Goal: Task Accomplishment & Management: Manage account settings

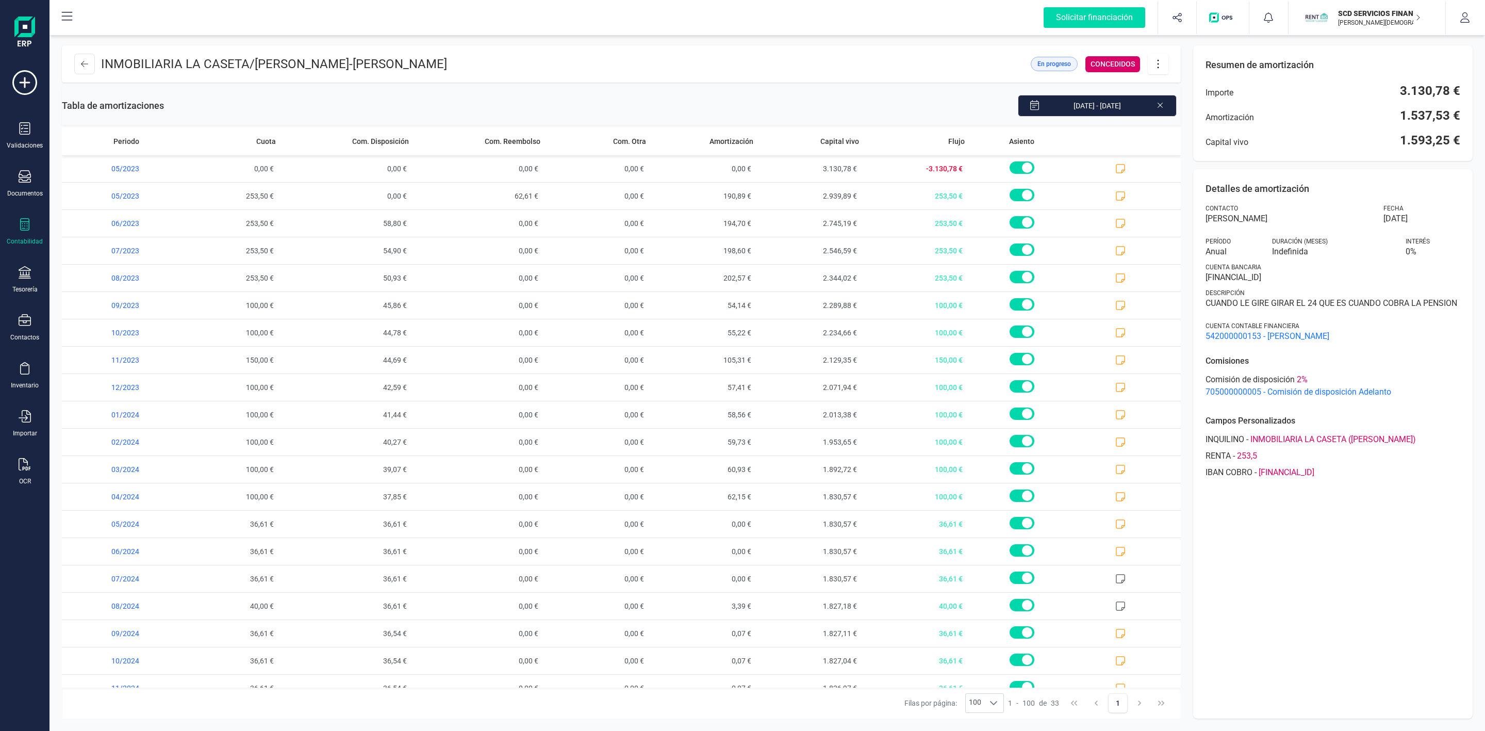
scroll to position [377, 0]
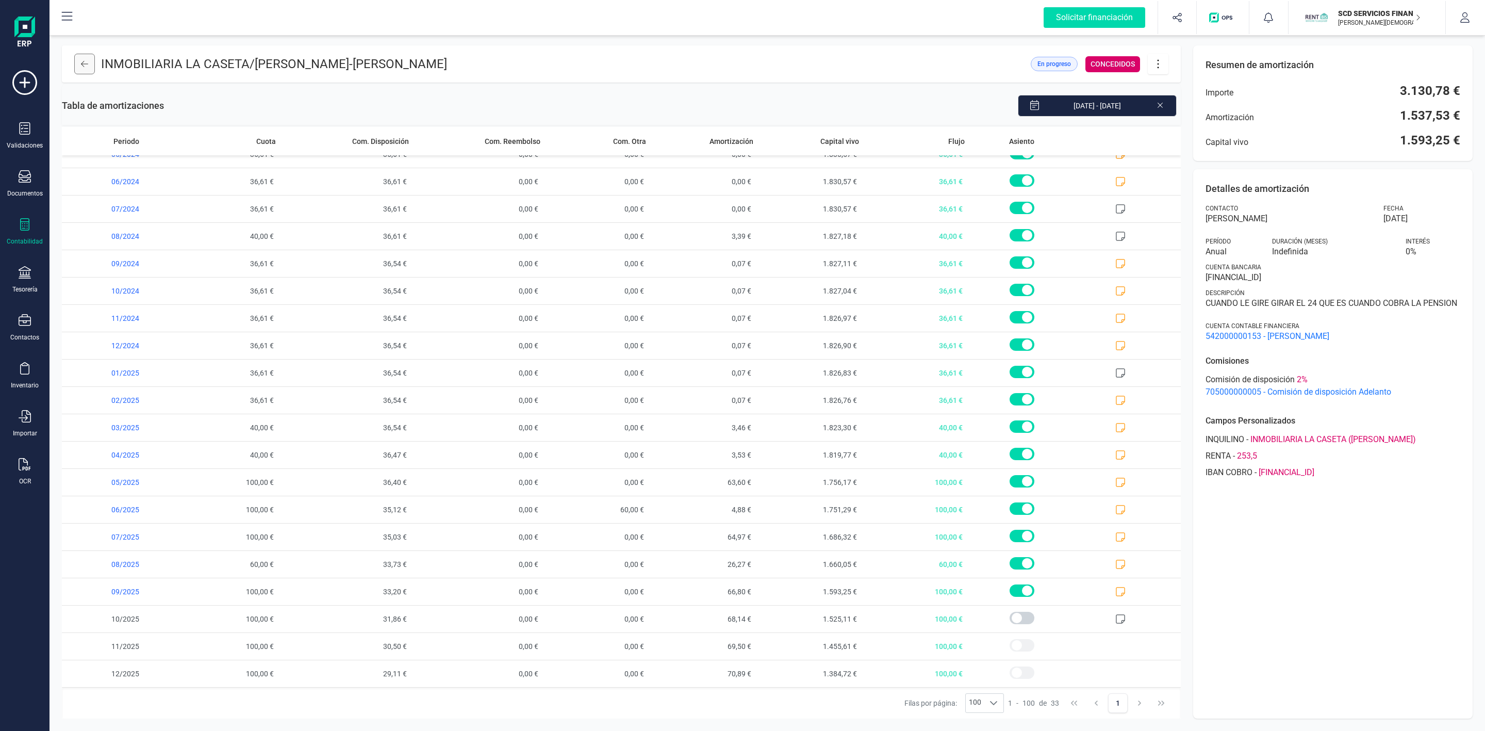
click at [87, 62] on icon at bounding box center [84, 64] width 7 height 8
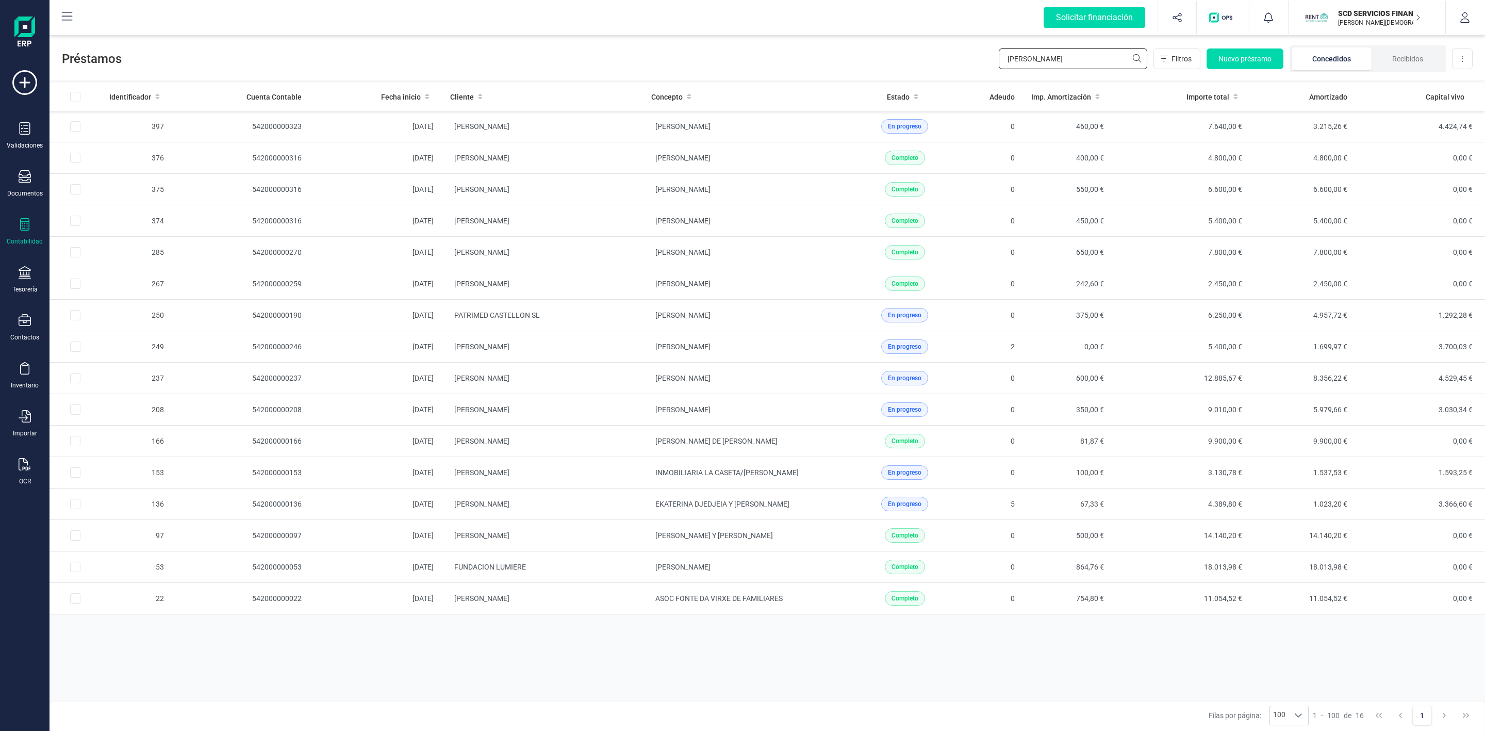
drag, startPoint x: 1068, startPoint y: 60, endPoint x: 947, endPoint y: 59, distance: 121.2
click at [953, 59] on div "Préstamos sanchez Filtros Nuevo préstamo Concedidos Recibidos Descargar Excel" at bounding box center [766, 56] width 1435 height 47
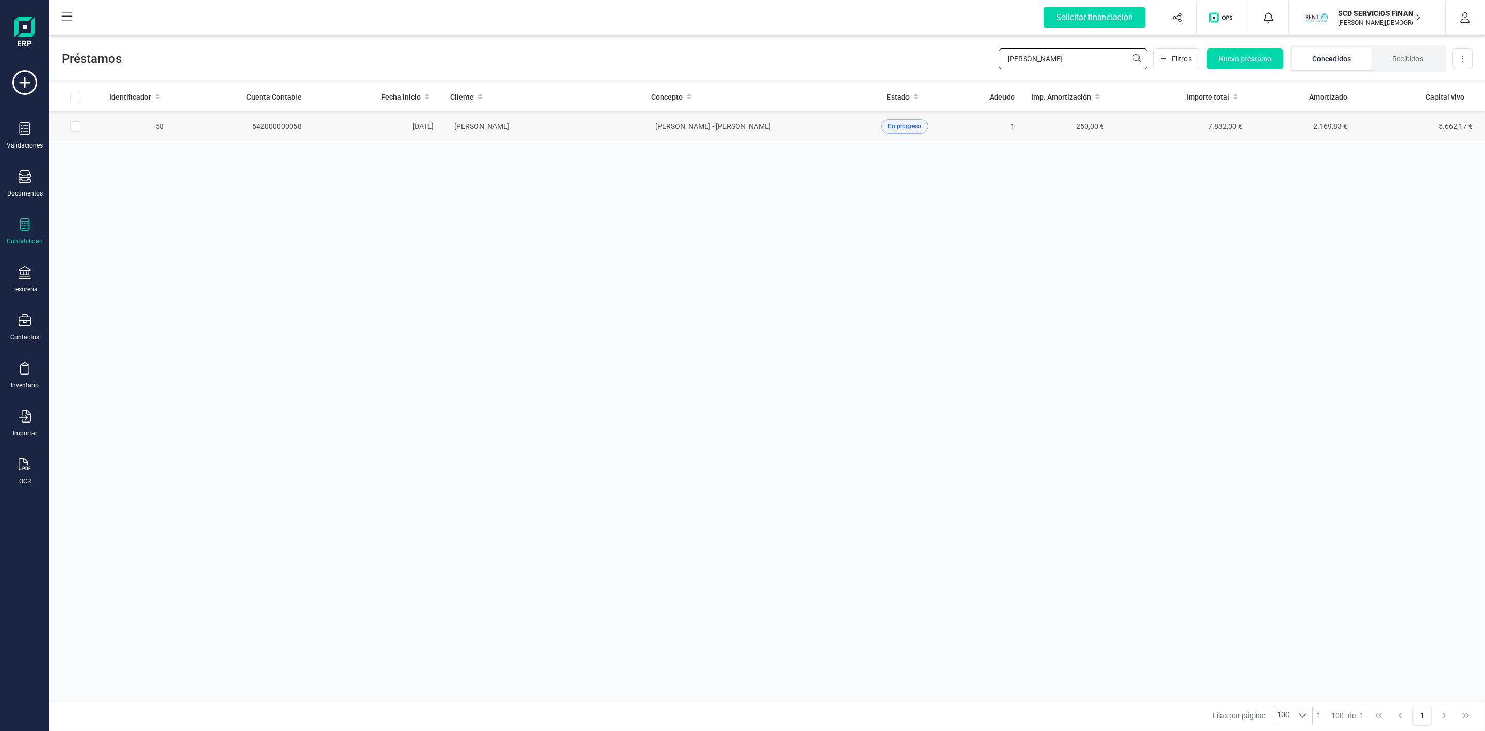
type input "[PERSON_NAME]"
click at [586, 131] on td "[PERSON_NAME]" at bounding box center [542, 126] width 201 height 31
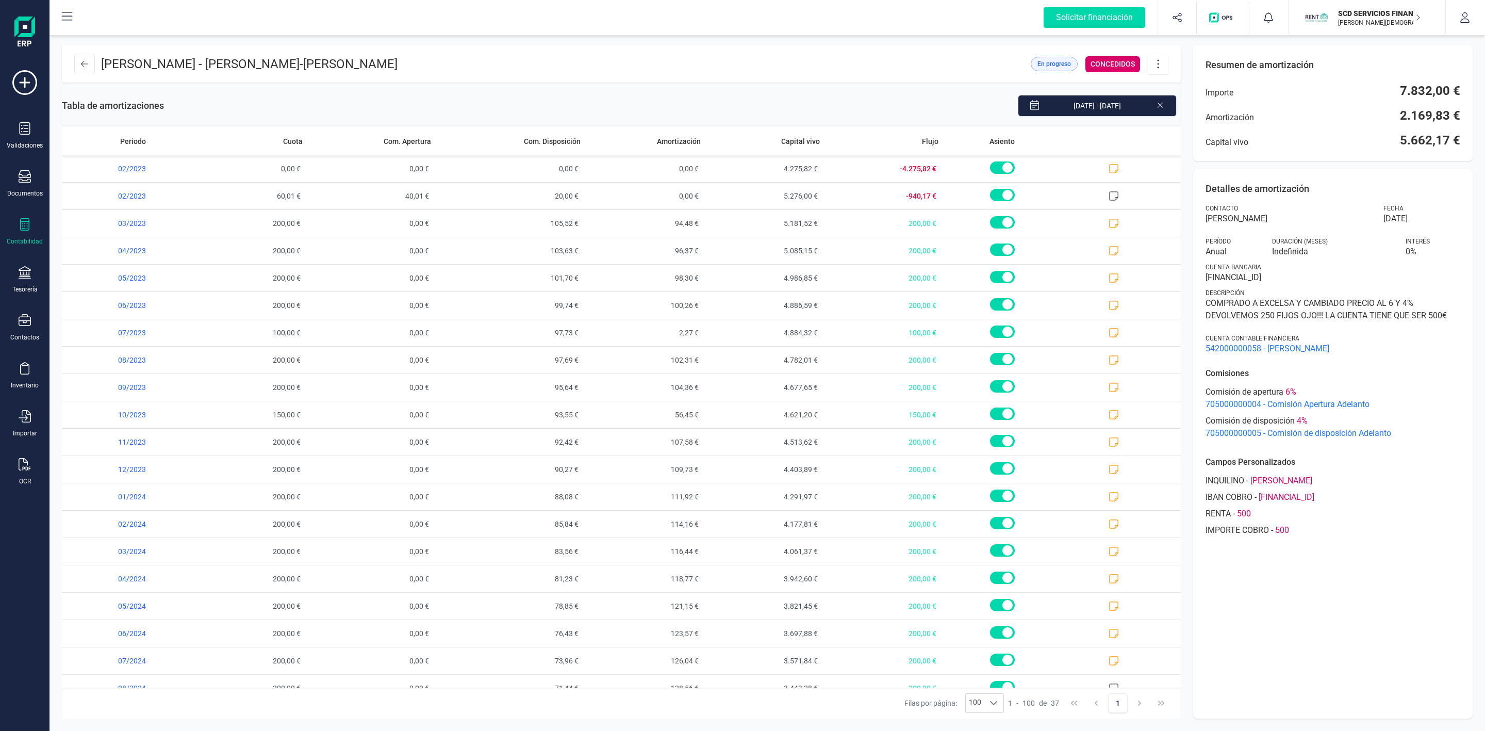
click at [1162, 62] on icon at bounding box center [1158, 63] width 20 height 11
click at [1180, 95] on span "Editar préstamo" at bounding box center [1215, 95] width 95 height 8
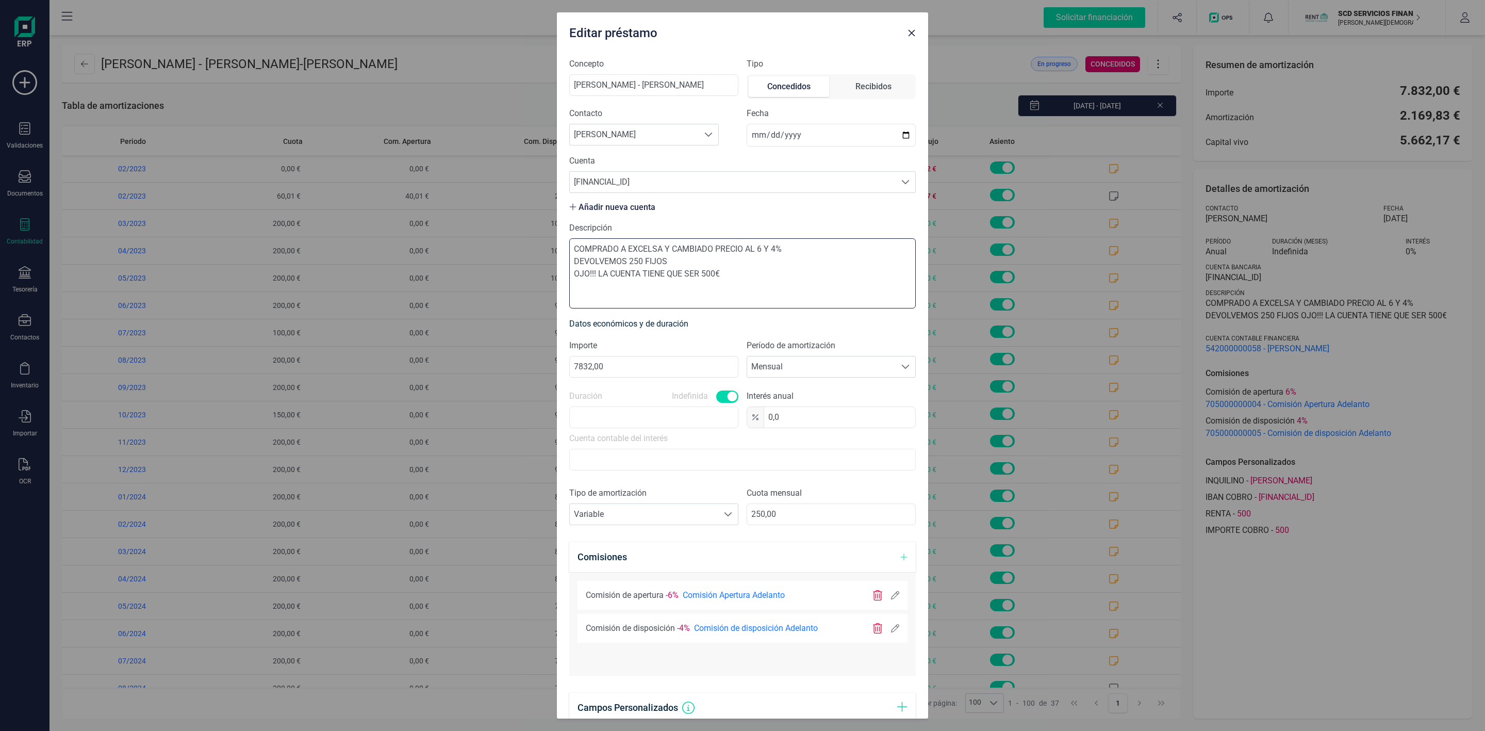
click at [732, 273] on textarea "COMPRADO A EXCELSA Y CAMBIADO PRECIO AL 6 Y 4% DEVOLVEMOS 250 FIJOS OJO!!! LA C…" at bounding box center [742, 273] width 346 height 70
drag, startPoint x: 693, startPoint y: 260, endPoint x: 568, endPoint y: 249, distance: 125.8
click at [568, 249] on div "Concepto [PERSON_NAME] - [PERSON_NAME] Tipo Concedidos Recibidos Contacto Busca…" at bounding box center [742, 383] width 371 height 669
click at [718, 251] on textarea "COMPRADO A EXCELSA Y CAMBIADO PRECIO AL 6 Y 4% DEVOLVEMOS 250 FIJOS OJO!!! LA C…" at bounding box center [742, 273] width 346 height 70
drag, startPoint x: 810, startPoint y: 251, endPoint x: 560, endPoint y: 251, distance: 250.1
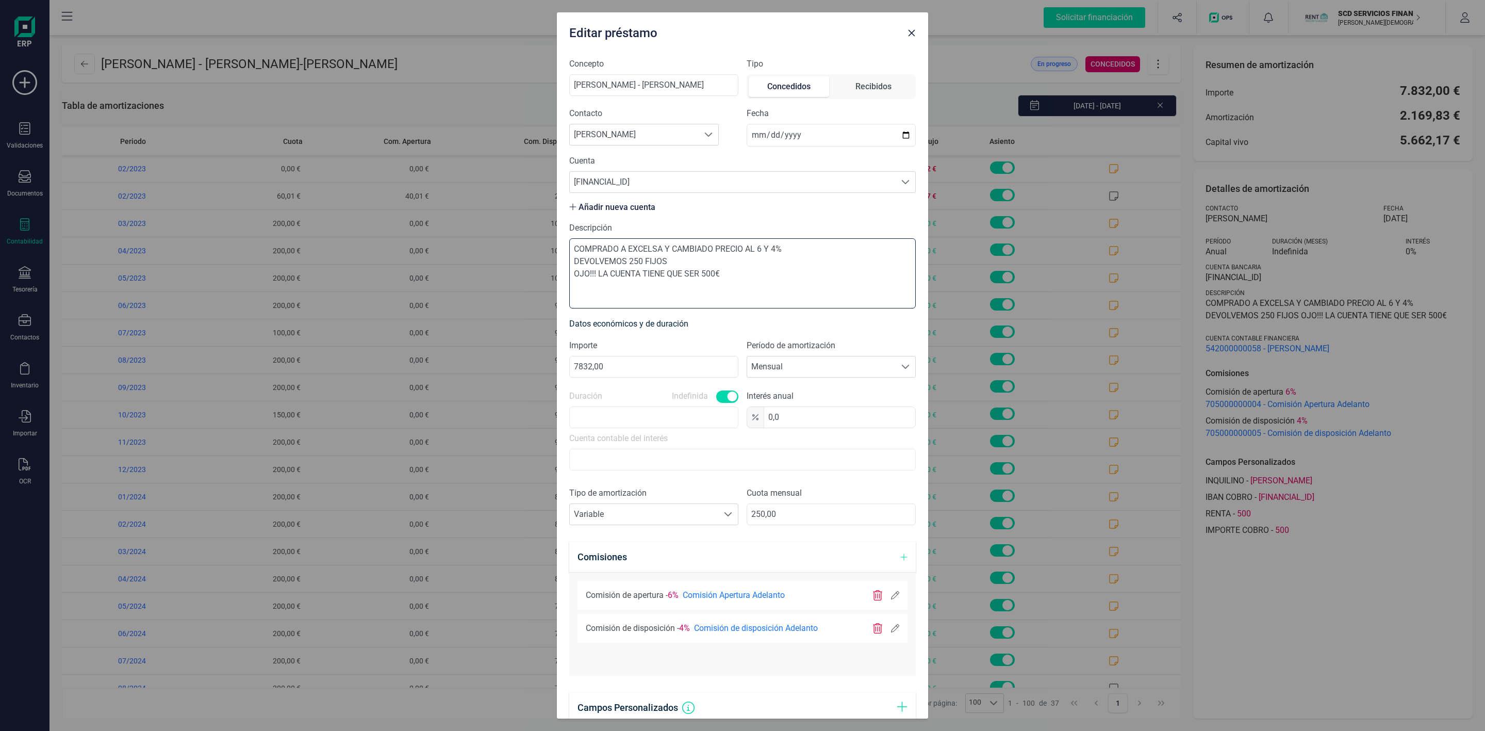
click at [560, 251] on div "Concepto [PERSON_NAME] - [PERSON_NAME] Tipo Concedidos Recibidos Contacto Busca…" at bounding box center [742, 383] width 371 height 669
paste textarea "[FINANCIAL_ID],"
click at [574, 252] on textarea "IMPORTANTE NUEVA CUENTA DE DEVOLUCION [FINANCIAL_ID], DEVOLVEMOS 250 FIJOS OJO!…" at bounding box center [742, 273] width 346 height 70
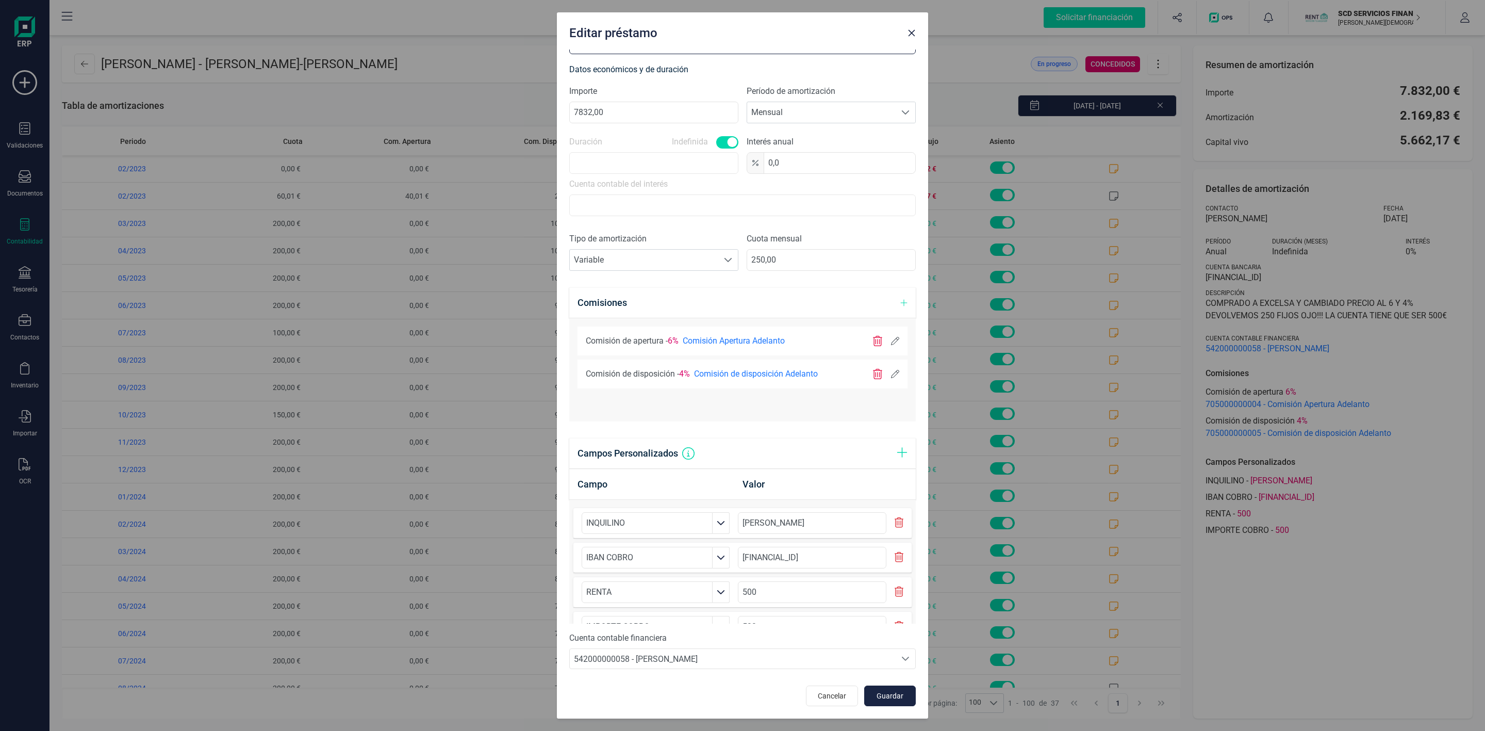
scroll to position [257, 0]
type textarea "2/10/2025IMPORTANTE NUEVA CUENTA DE DEVOLUCION [FINANCIAL_ID], DEVOLVEMOS 250 F…"
click at [882, 702] on button "Guardar" at bounding box center [890, 695] width 52 height 21
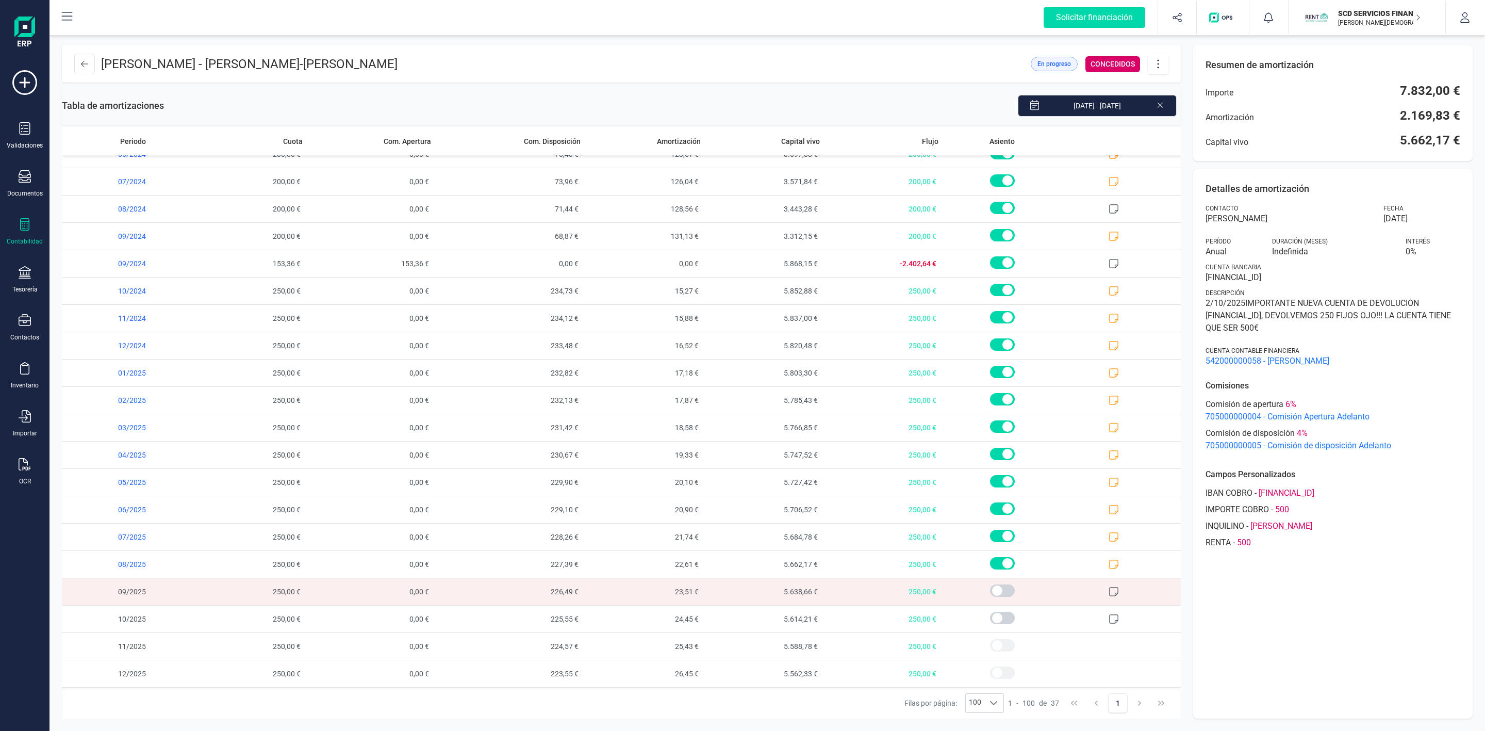
scroll to position [488, 0]
click at [1108, 562] on icon at bounding box center [1113, 564] width 10 height 10
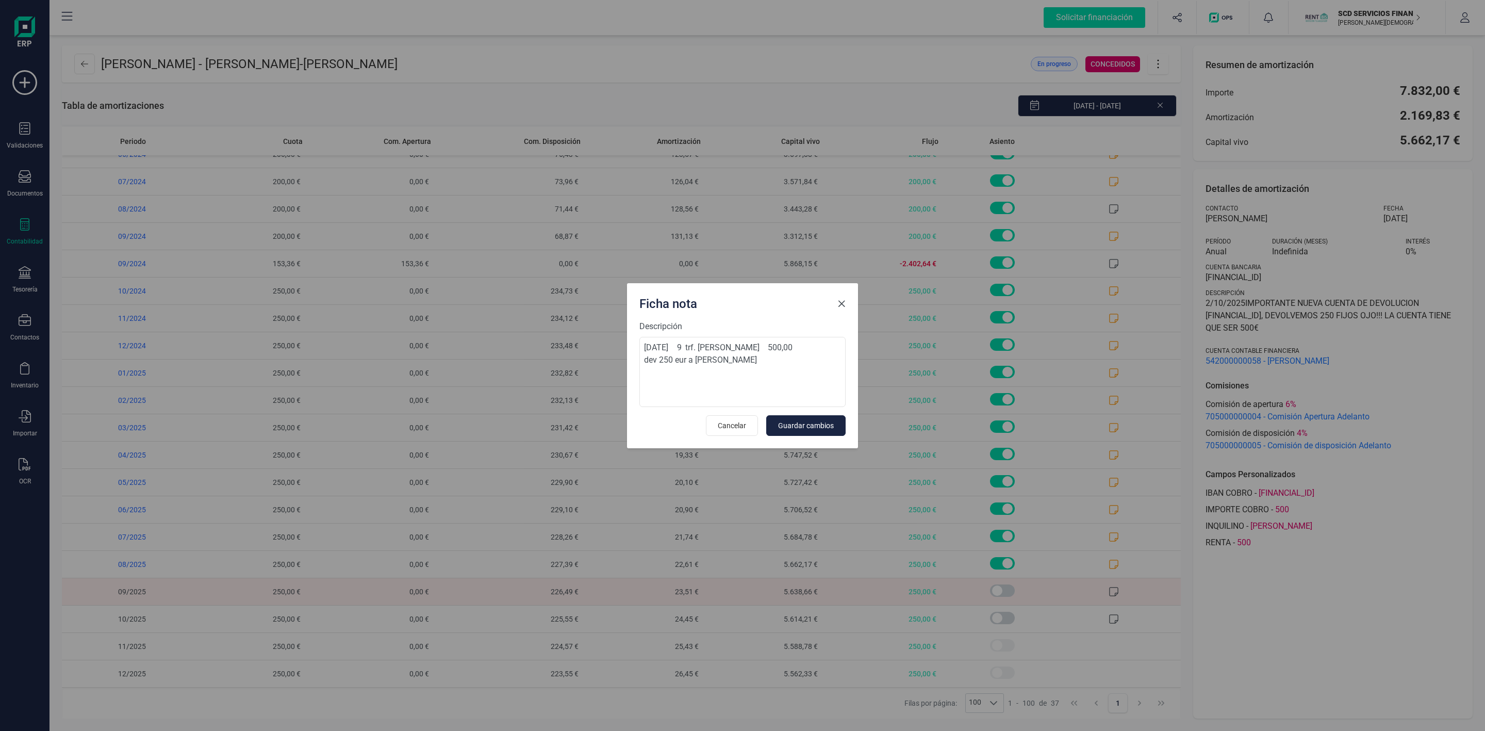
click at [845, 303] on span "Close" at bounding box center [841, 304] width 8 height 8
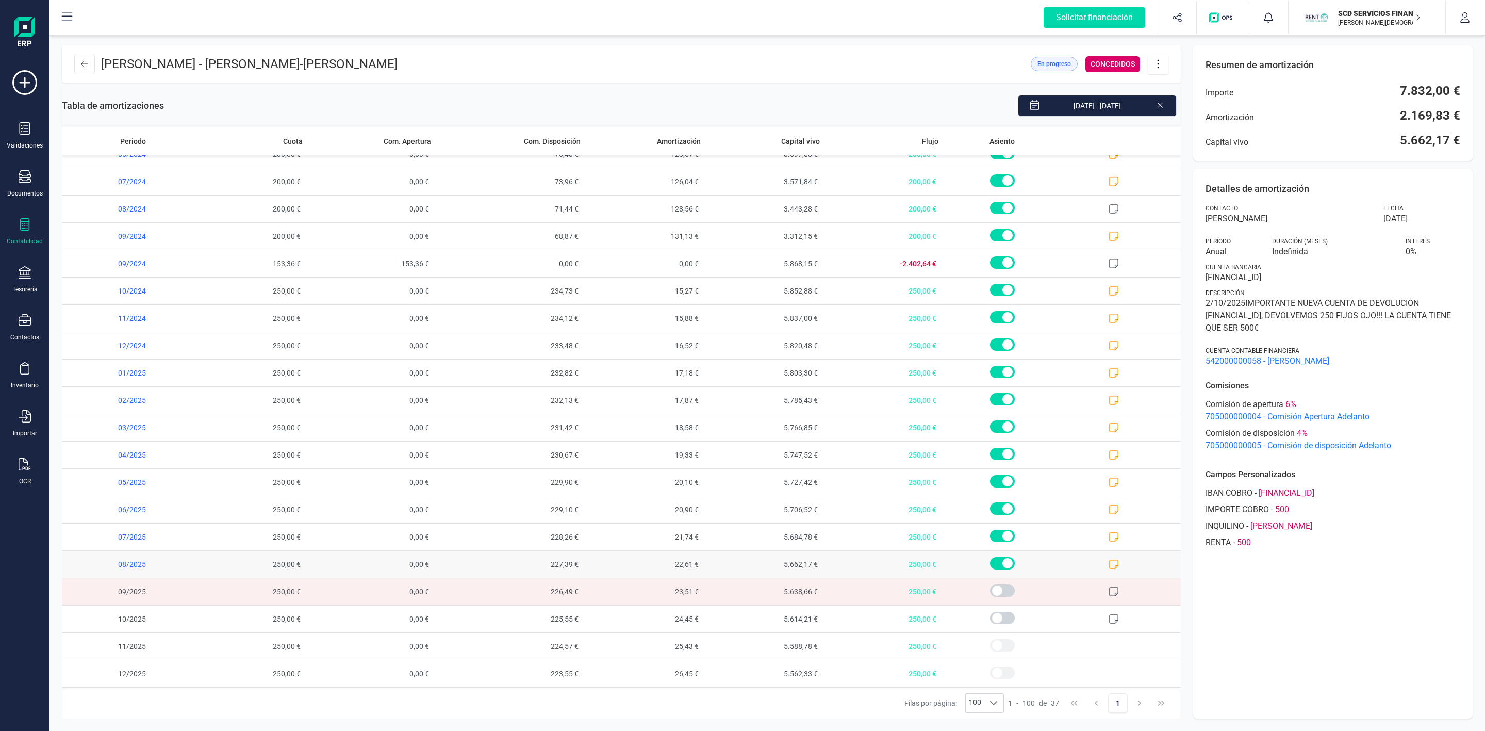
click at [1108, 562] on icon at bounding box center [1113, 564] width 10 height 10
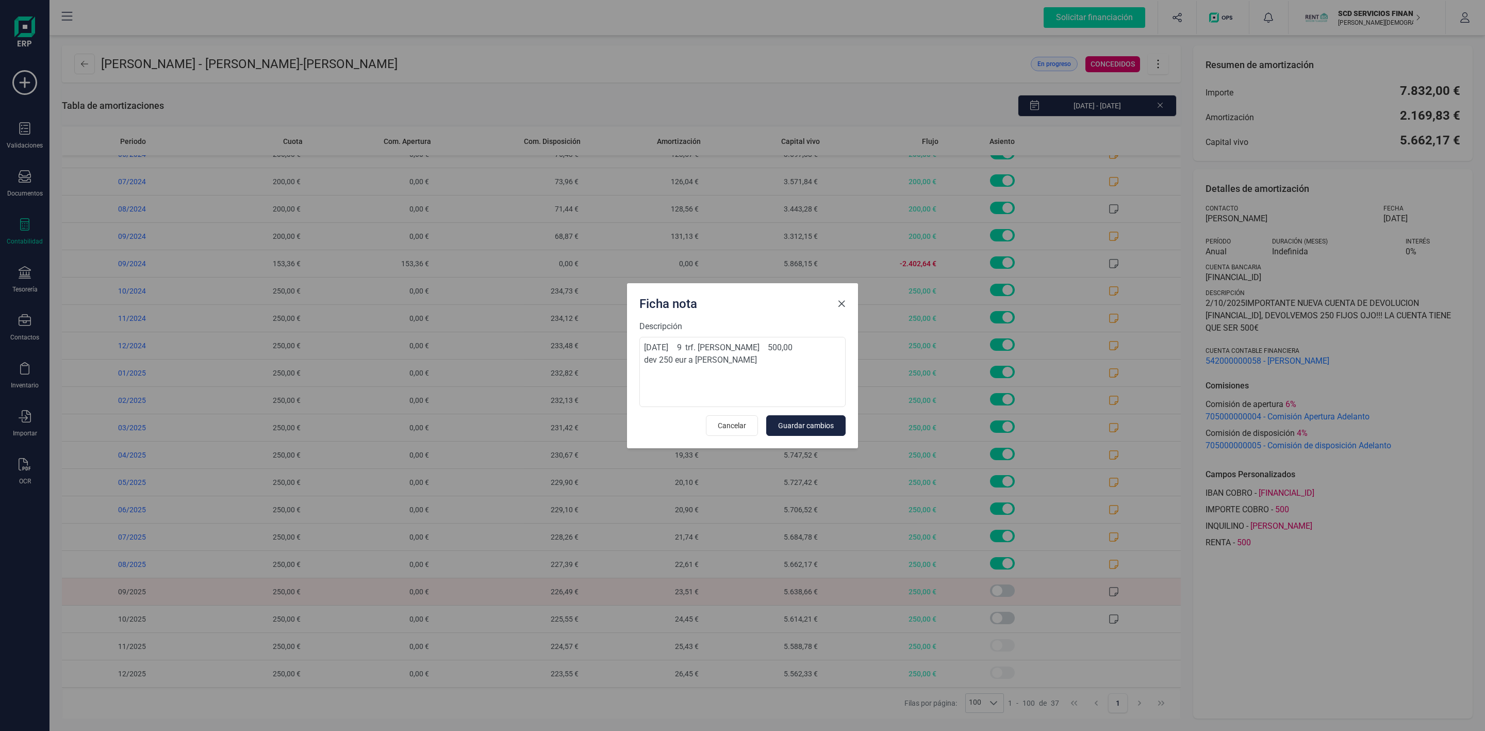
click at [841, 302] on span "Close" at bounding box center [841, 304] width 8 height 8
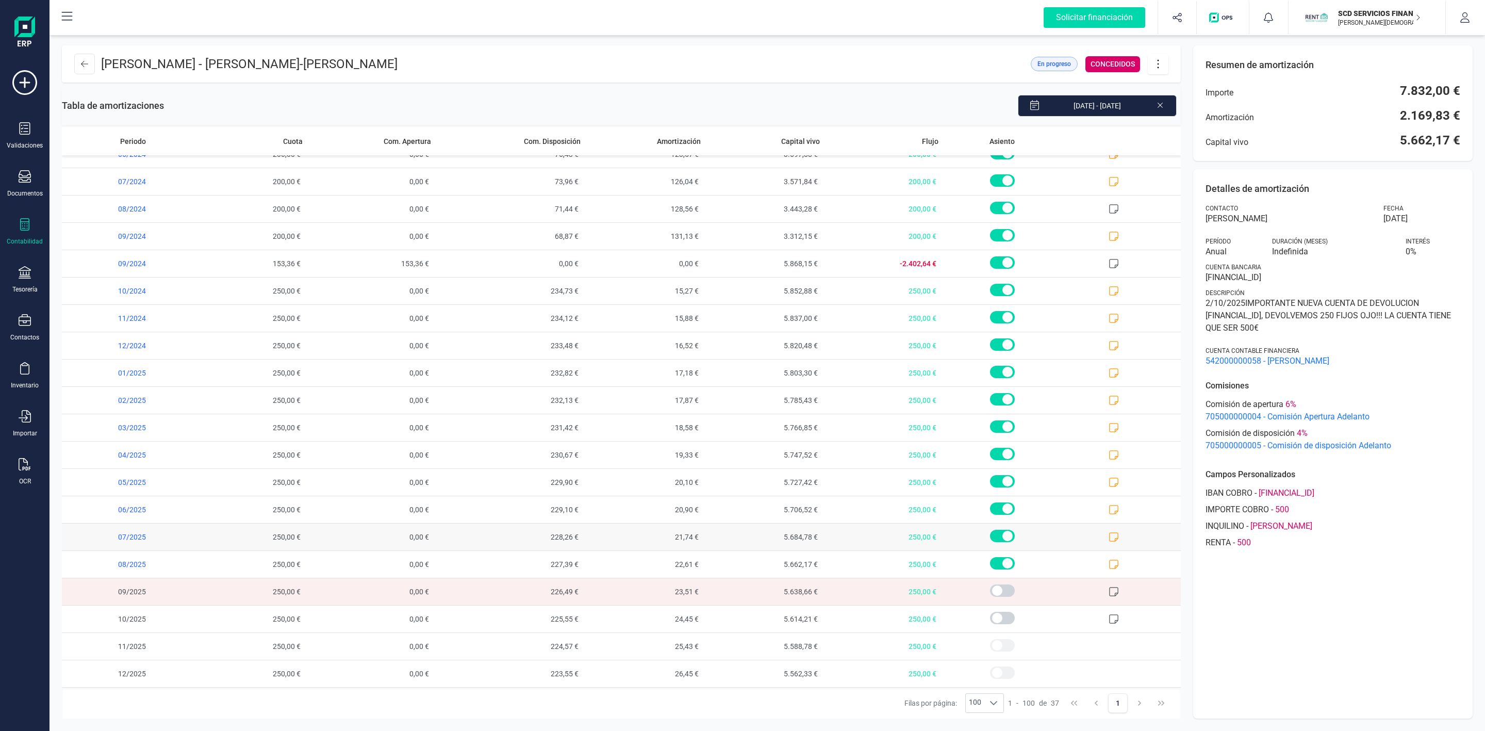
click at [1108, 539] on icon at bounding box center [1113, 537] width 10 height 10
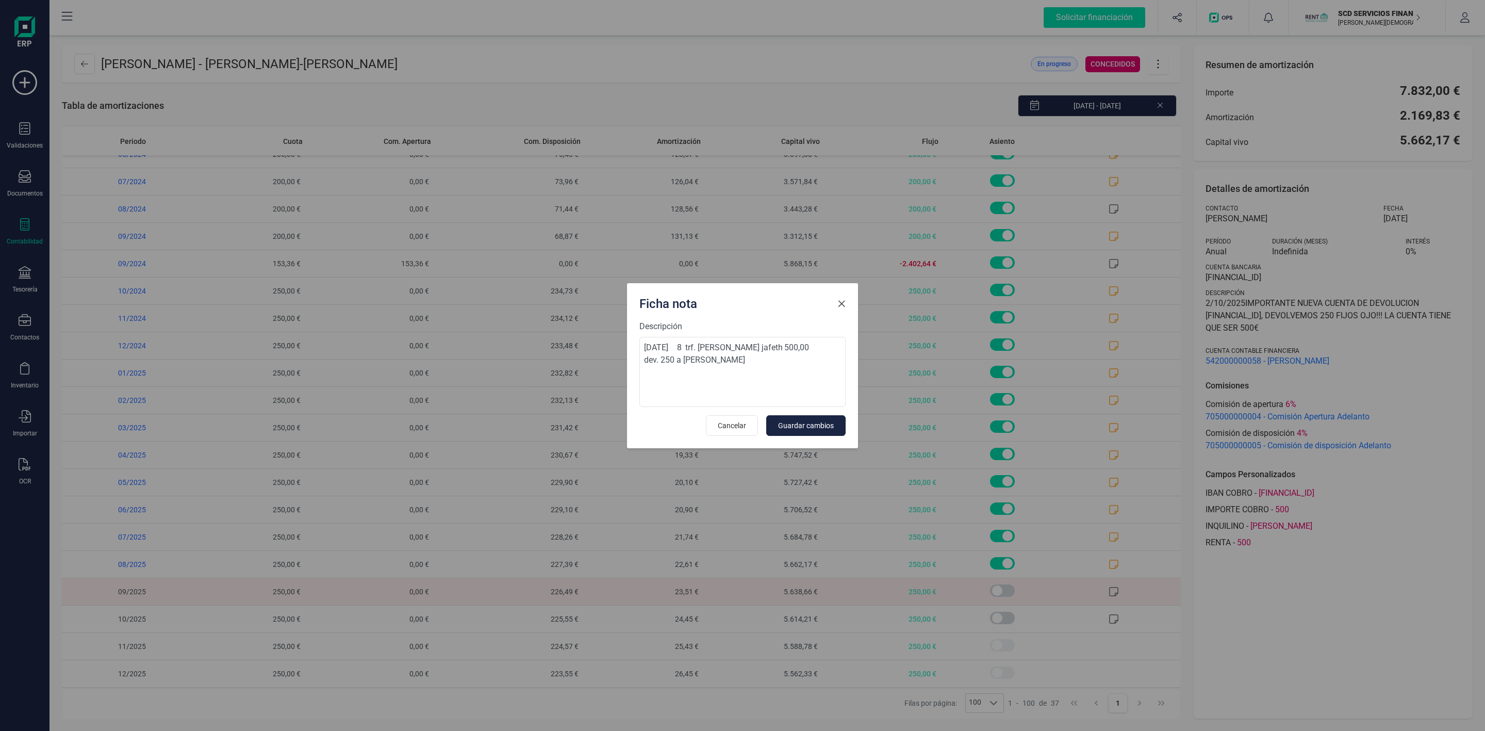
click at [842, 303] on span "Close" at bounding box center [841, 304] width 8 height 8
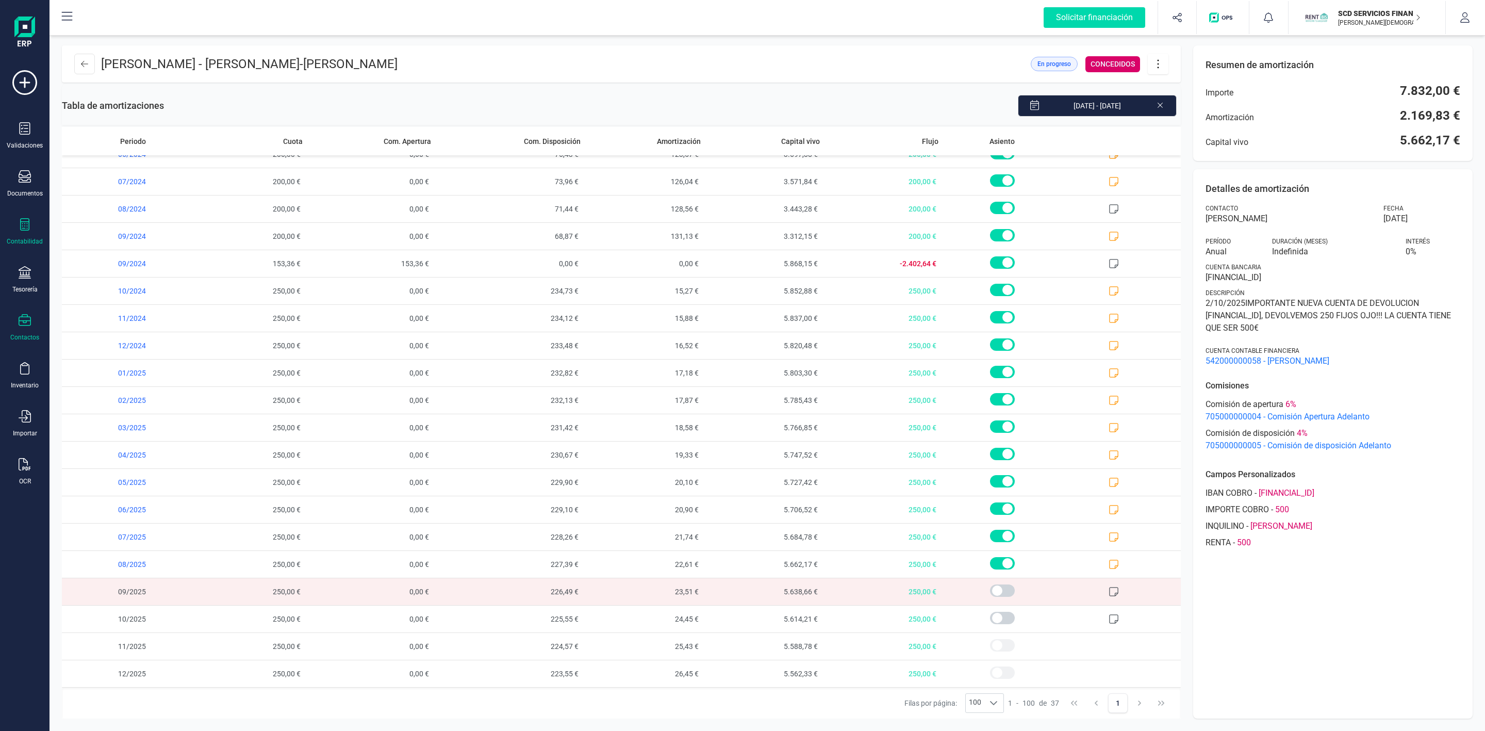
click at [17, 318] on div "Contactos" at bounding box center [24, 327] width 41 height 27
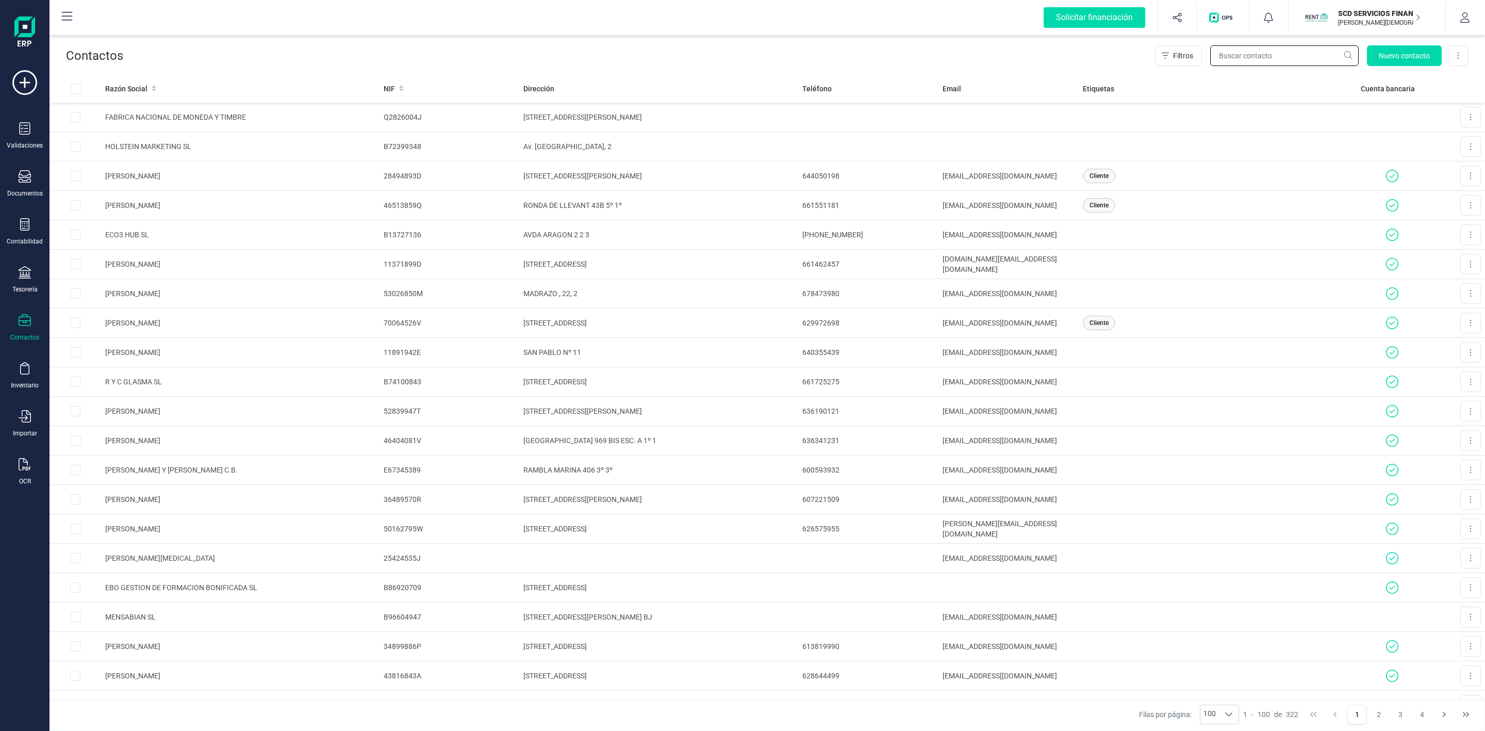
click at [1253, 61] on input "text" at bounding box center [1284, 55] width 148 height 21
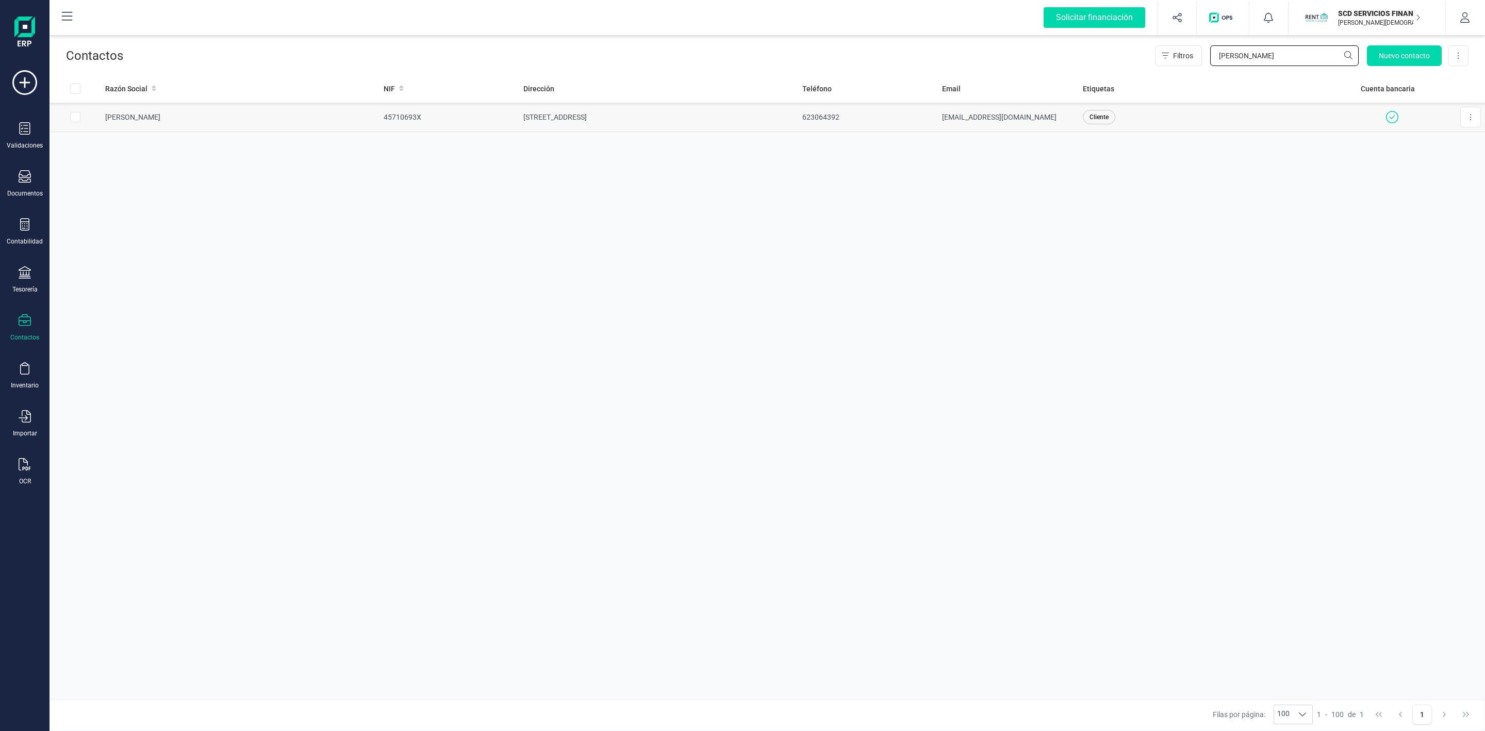
type input "[PERSON_NAME]"
click at [712, 117] on td "[STREET_ADDRESS]" at bounding box center [658, 117] width 278 height 29
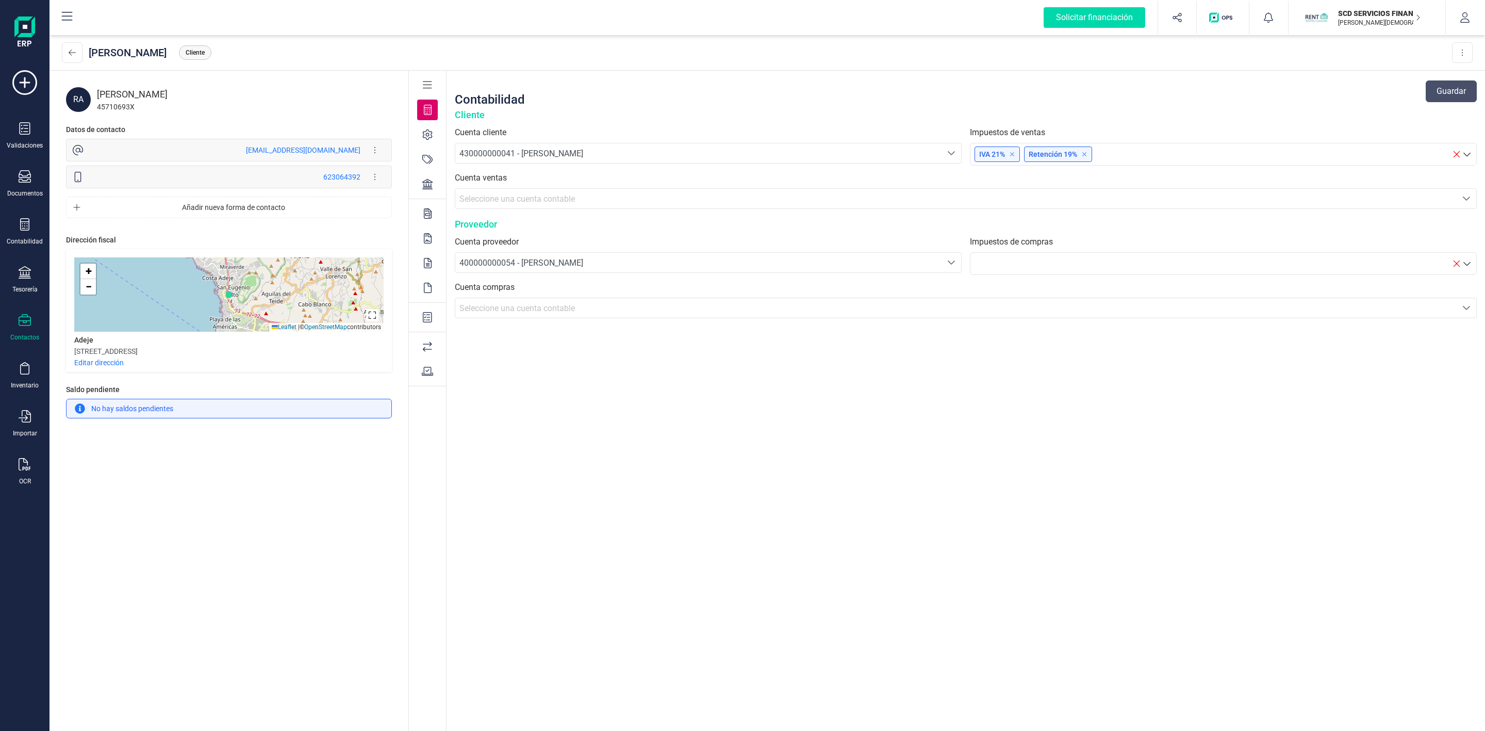
click at [428, 181] on icon at bounding box center [427, 184] width 10 height 10
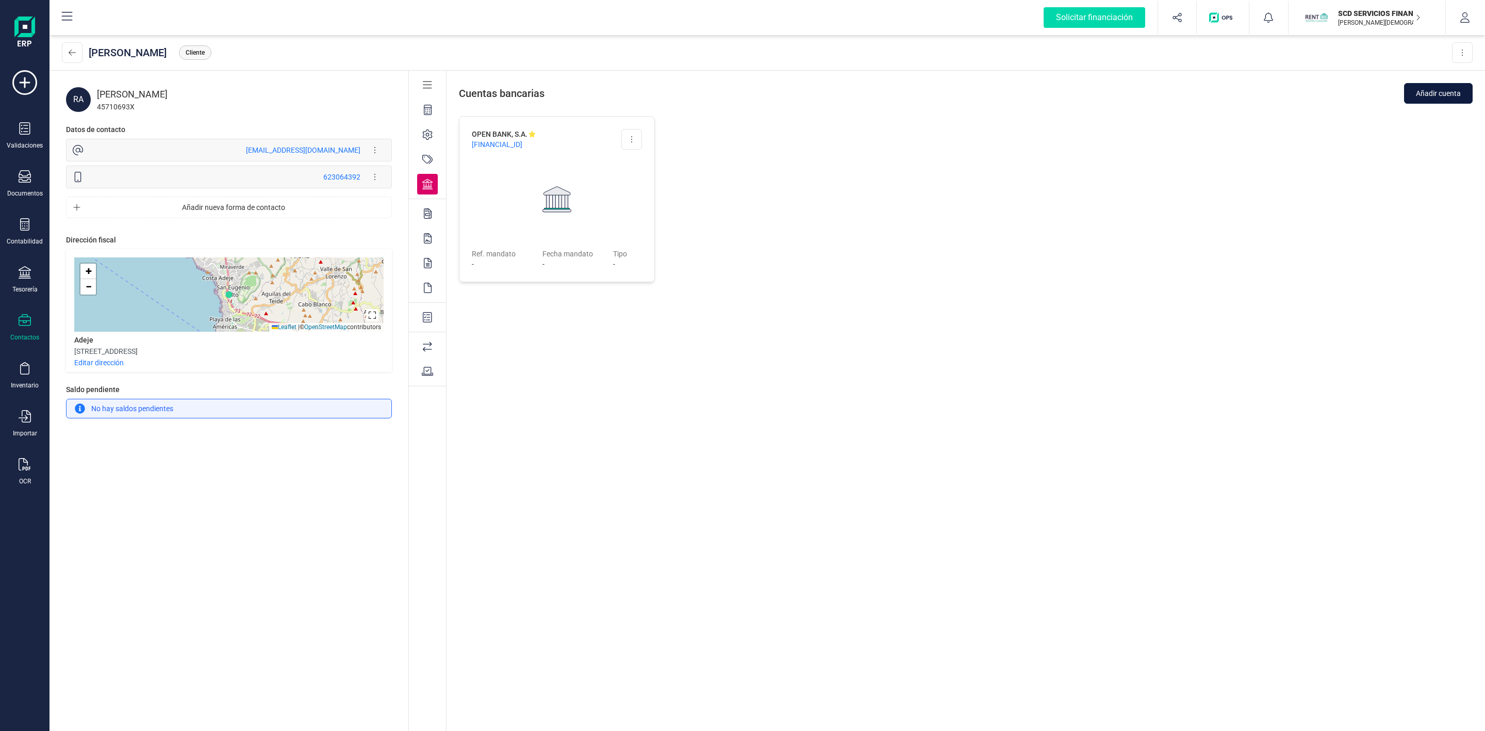
click at [1452, 93] on span "Añadir cuenta" at bounding box center [1438, 93] width 45 height 10
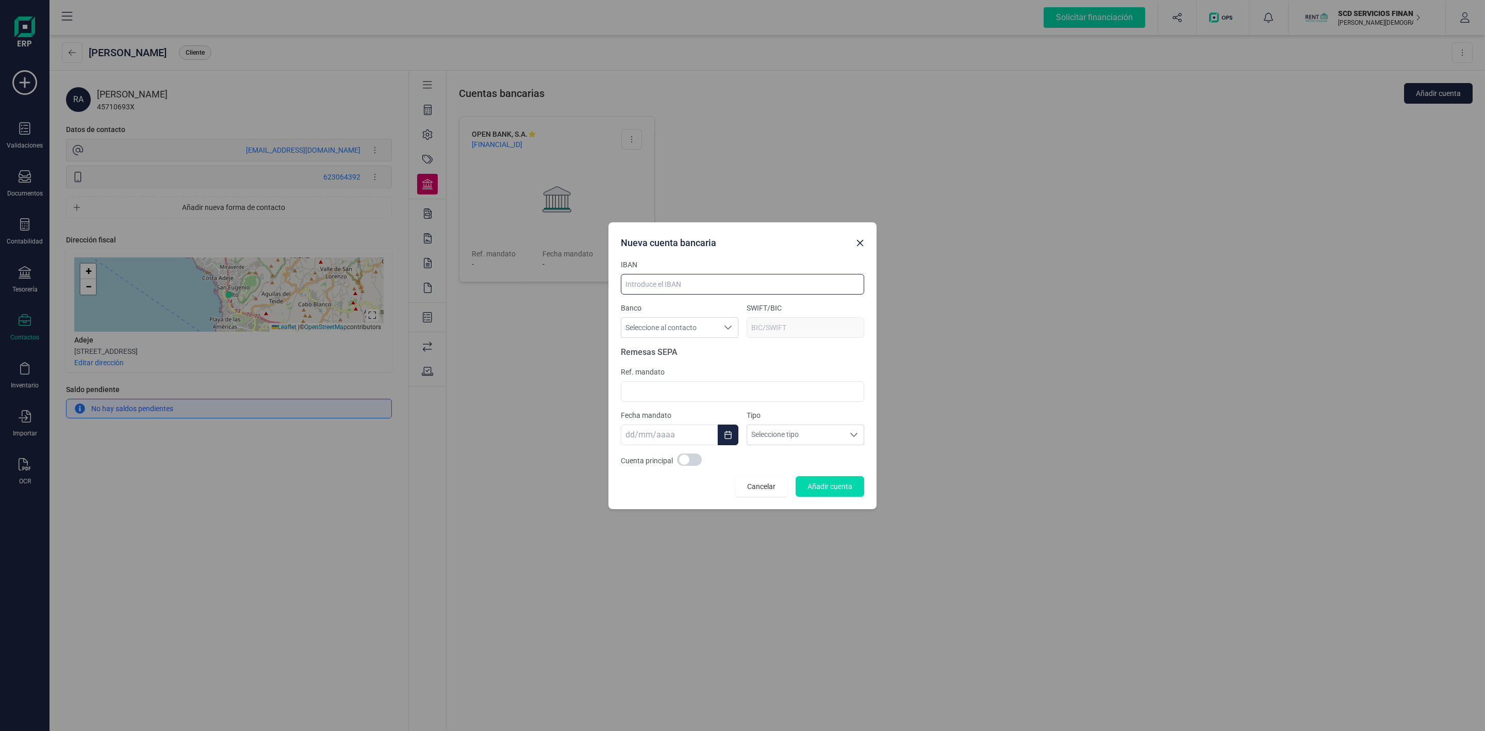
click at [767, 277] on input at bounding box center [742, 284] width 243 height 21
paste input "[FINANCIAL_ID],"
type input "[FINANCIAL_ID]"
type input "[SWIFT_CODE]"
type input "[FINANCIAL_ID]"
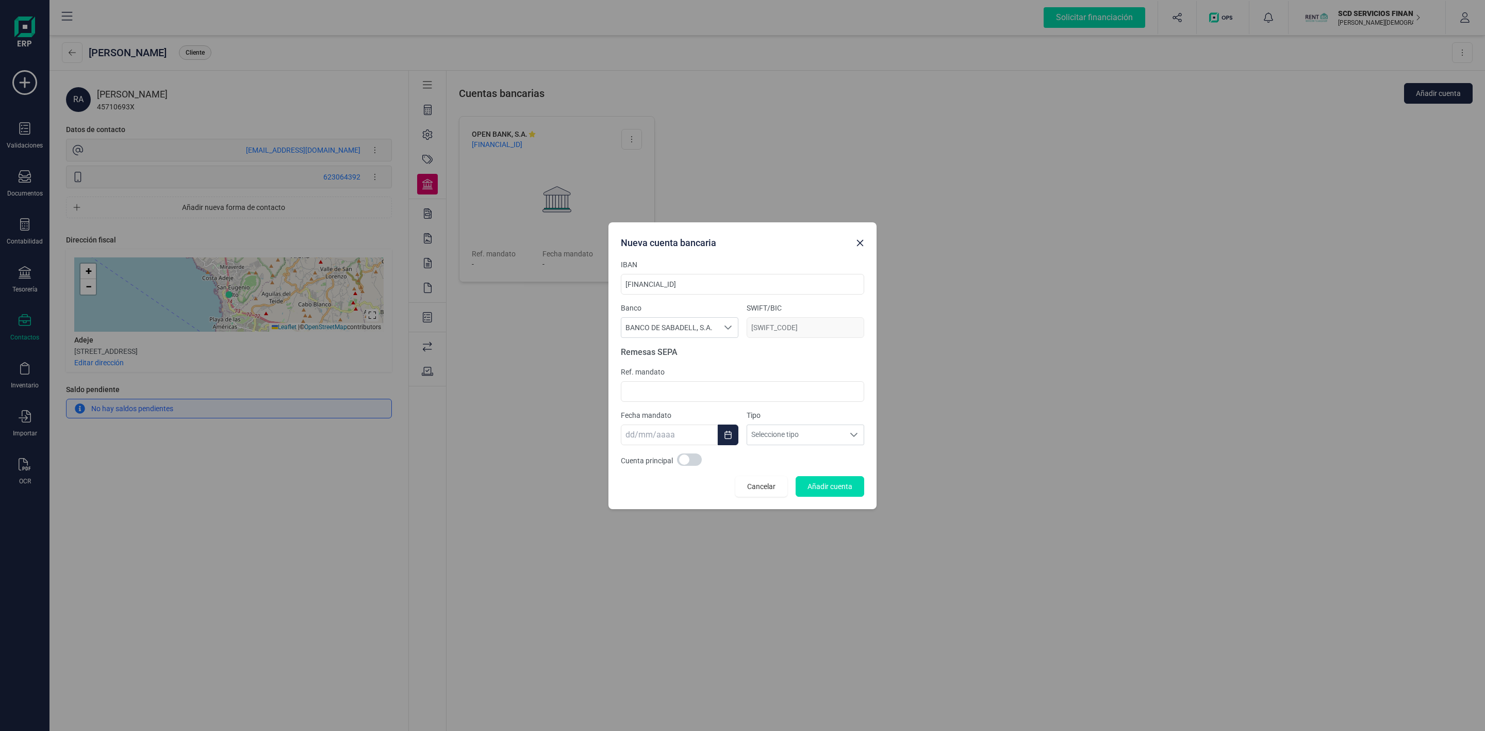
click at [686, 367] on span "Ref. mandato" at bounding box center [742, 372] width 243 height 10
click at [668, 393] on input at bounding box center [742, 391] width 243 height 21
click at [1004, 354] on div "Nueva cuenta bancaria IBAN [FINANCIAL_ID] Banco BANCO DE SABADELL, S.A. BANCO D…" at bounding box center [742, 365] width 1485 height 731
click at [693, 460] on span at bounding box center [689, 459] width 25 height 12
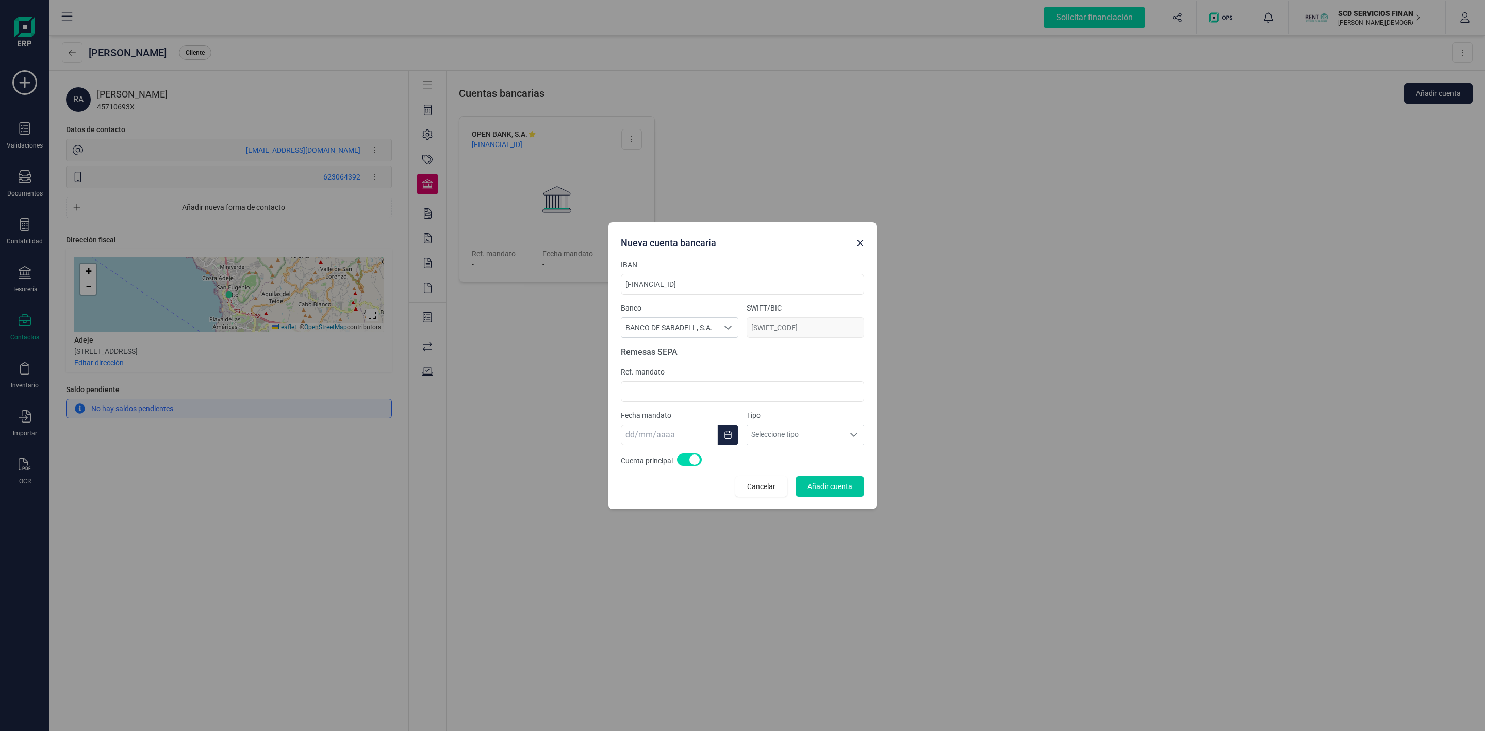
click at [827, 488] on span "Añadir cuenta" at bounding box center [829, 486] width 45 height 10
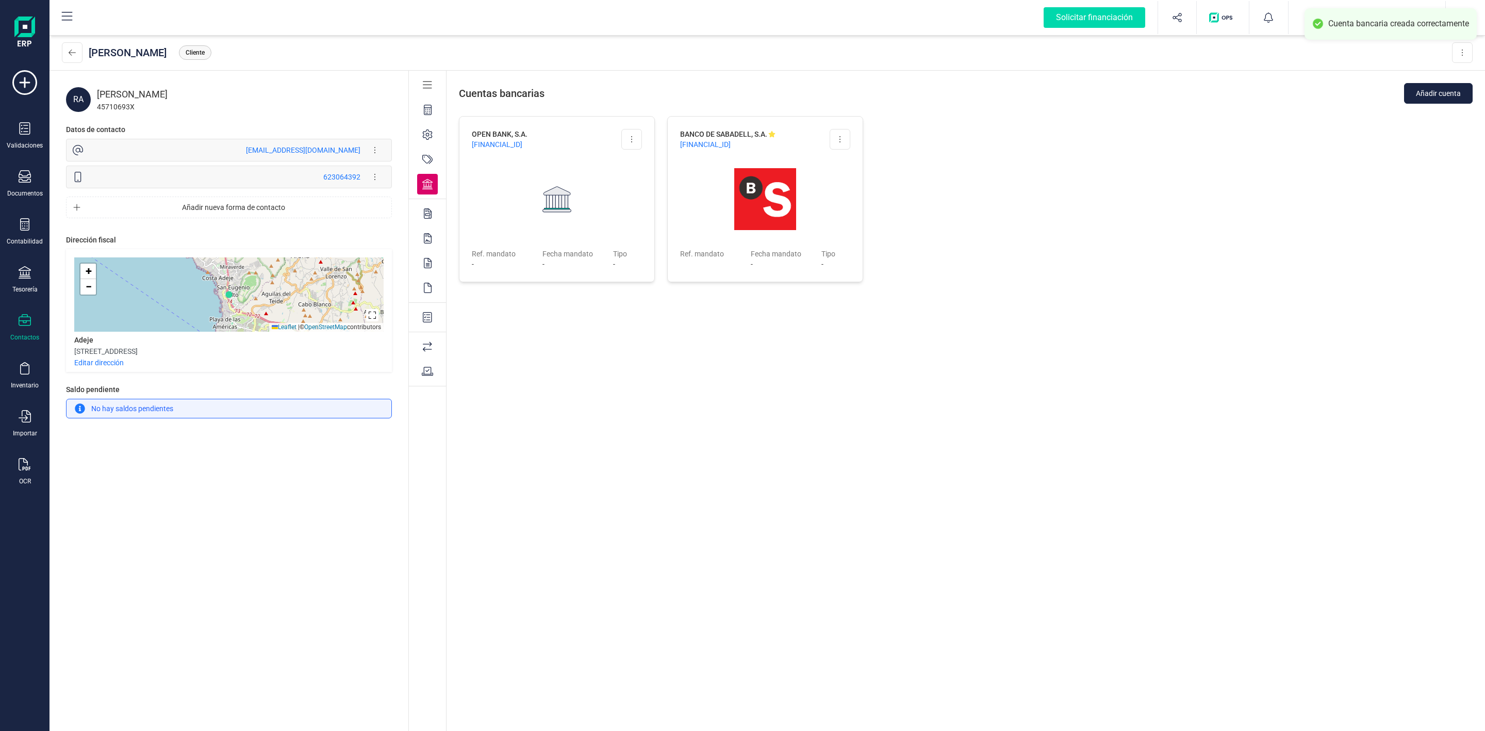
click at [1019, 550] on div "OPEN BANK, S.A. [FINANCIAL_ID] Editar cuenta Cuenta principal Eliminar cuenta R…" at bounding box center [965, 425] width 1038 height 618
click at [25, 278] on icon at bounding box center [25, 272] width 12 height 12
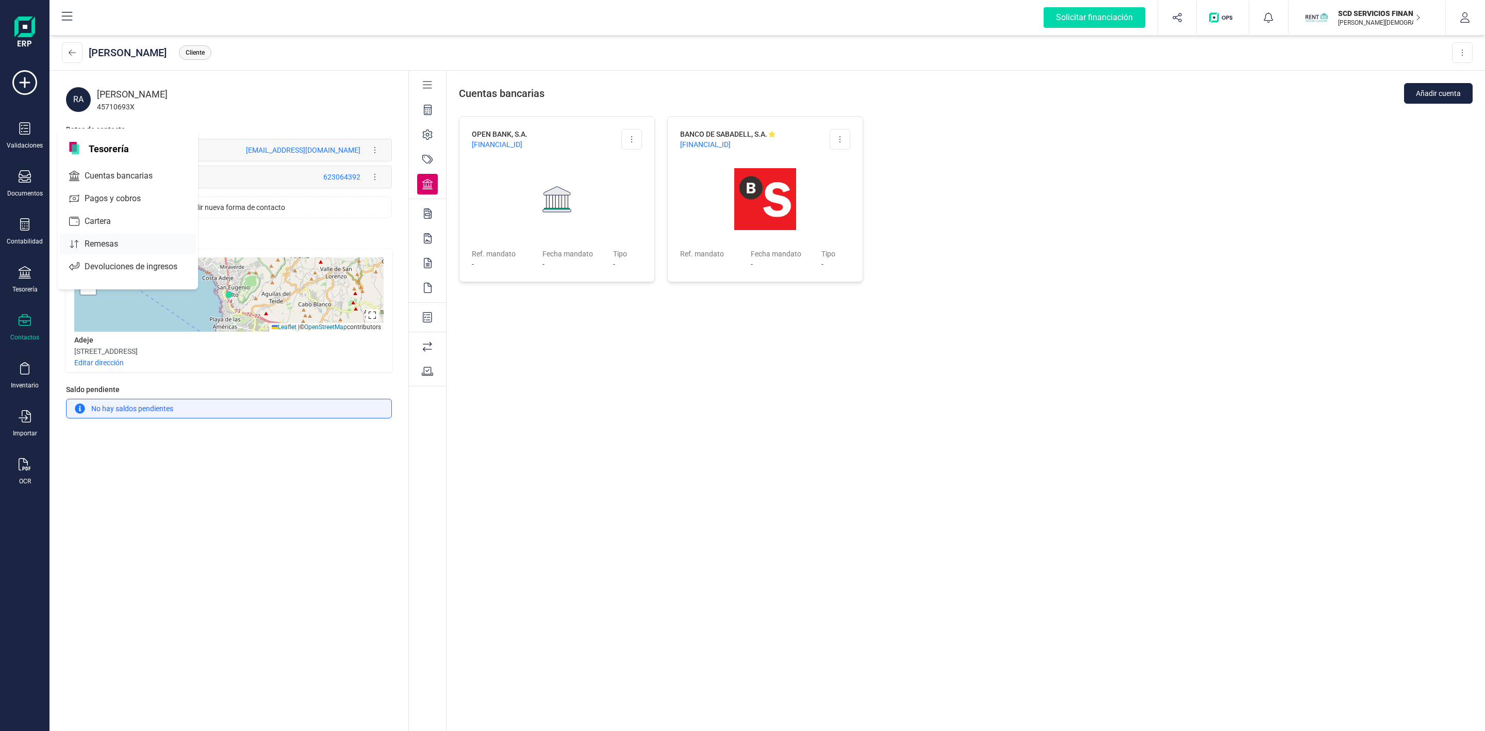
click at [90, 250] on span "Remesas" at bounding box center [108, 244] width 56 height 12
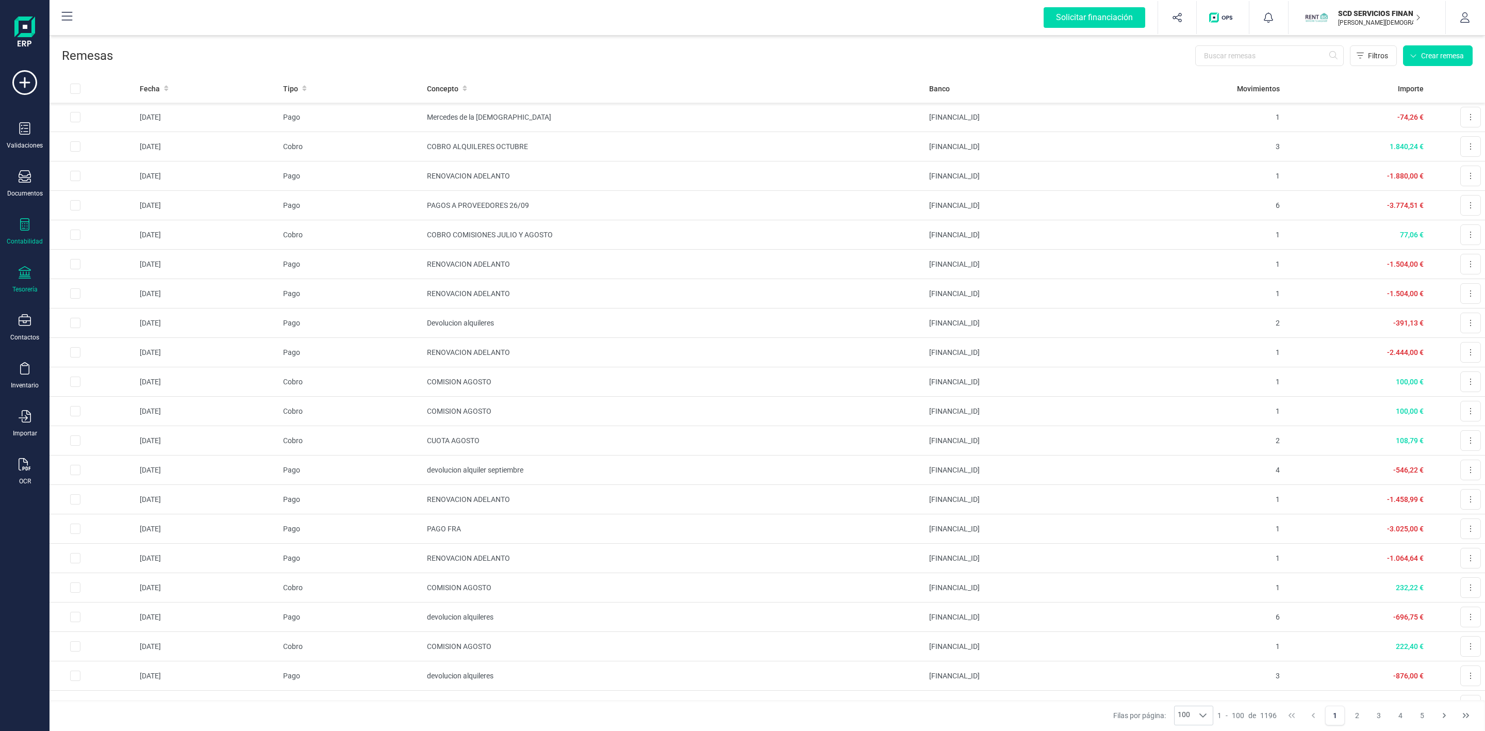
click at [16, 231] on div "Contabilidad" at bounding box center [24, 231] width 41 height 27
click at [120, 263] on span "Préstamos" at bounding box center [111, 264] width 62 height 12
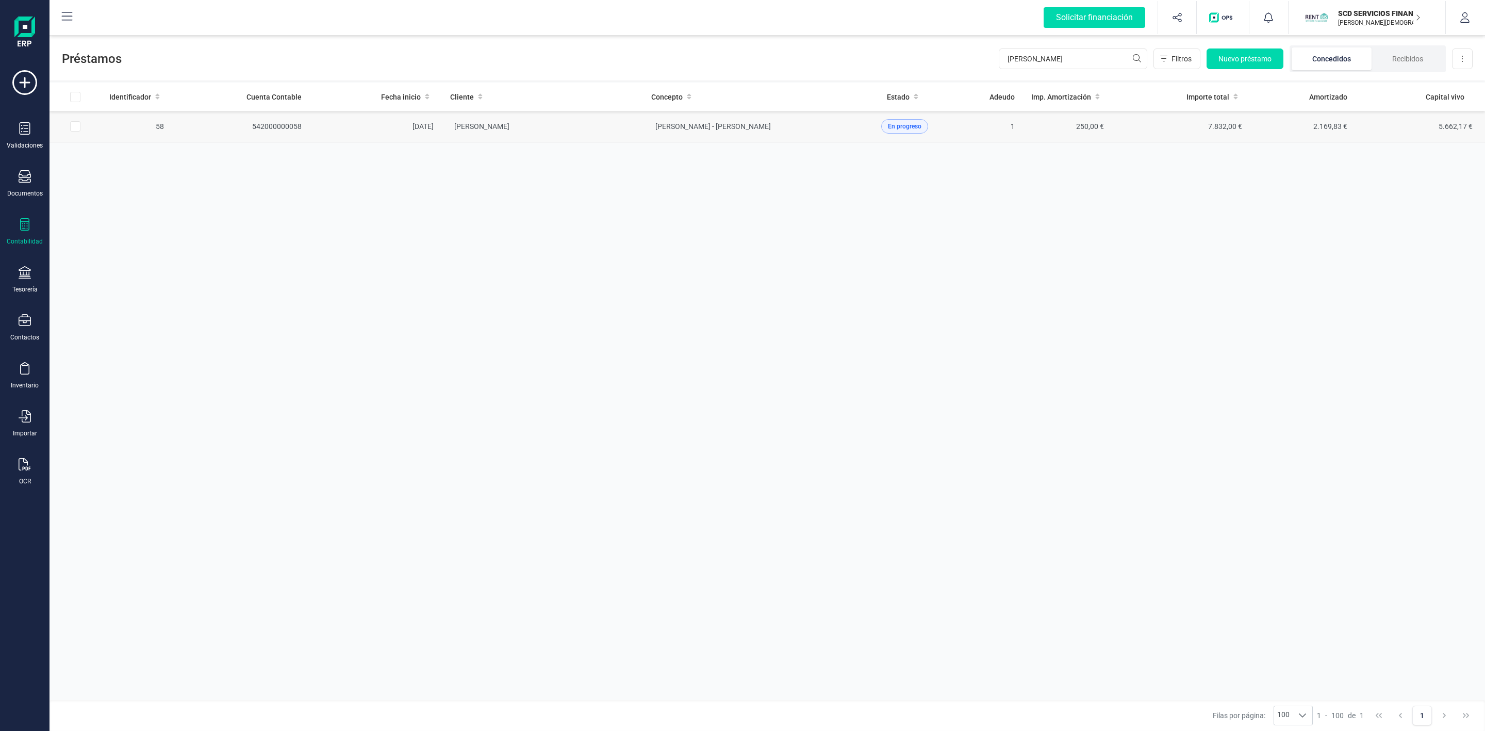
click at [578, 135] on td "[PERSON_NAME]" at bounding box center [542, 126] width 201 height 31
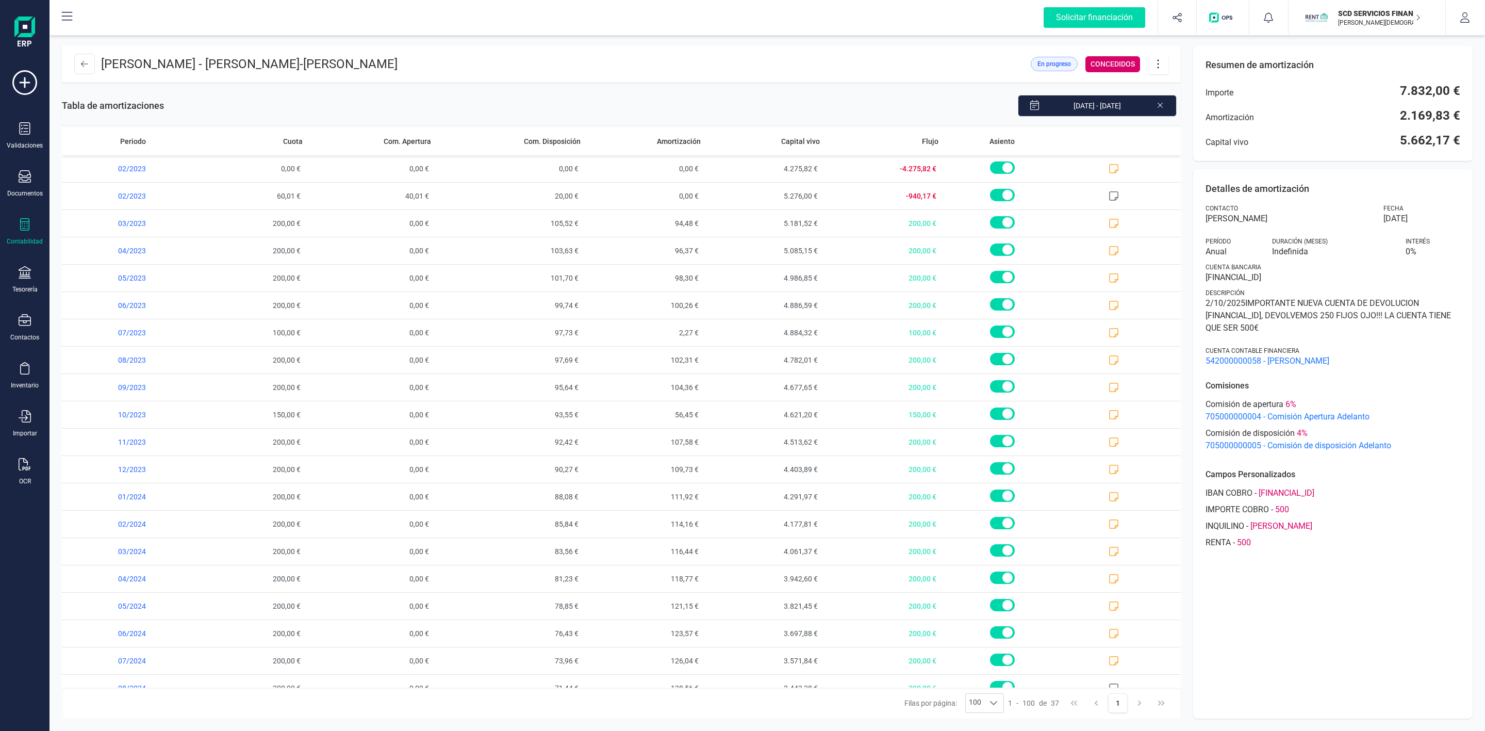
click at [1156, 67] on icon at bounding box center [1158, 63] width 20 height 11
click at [1208, 97] on span "Editar préstamo" at bounding box center [1215, 95] width 95 height 8
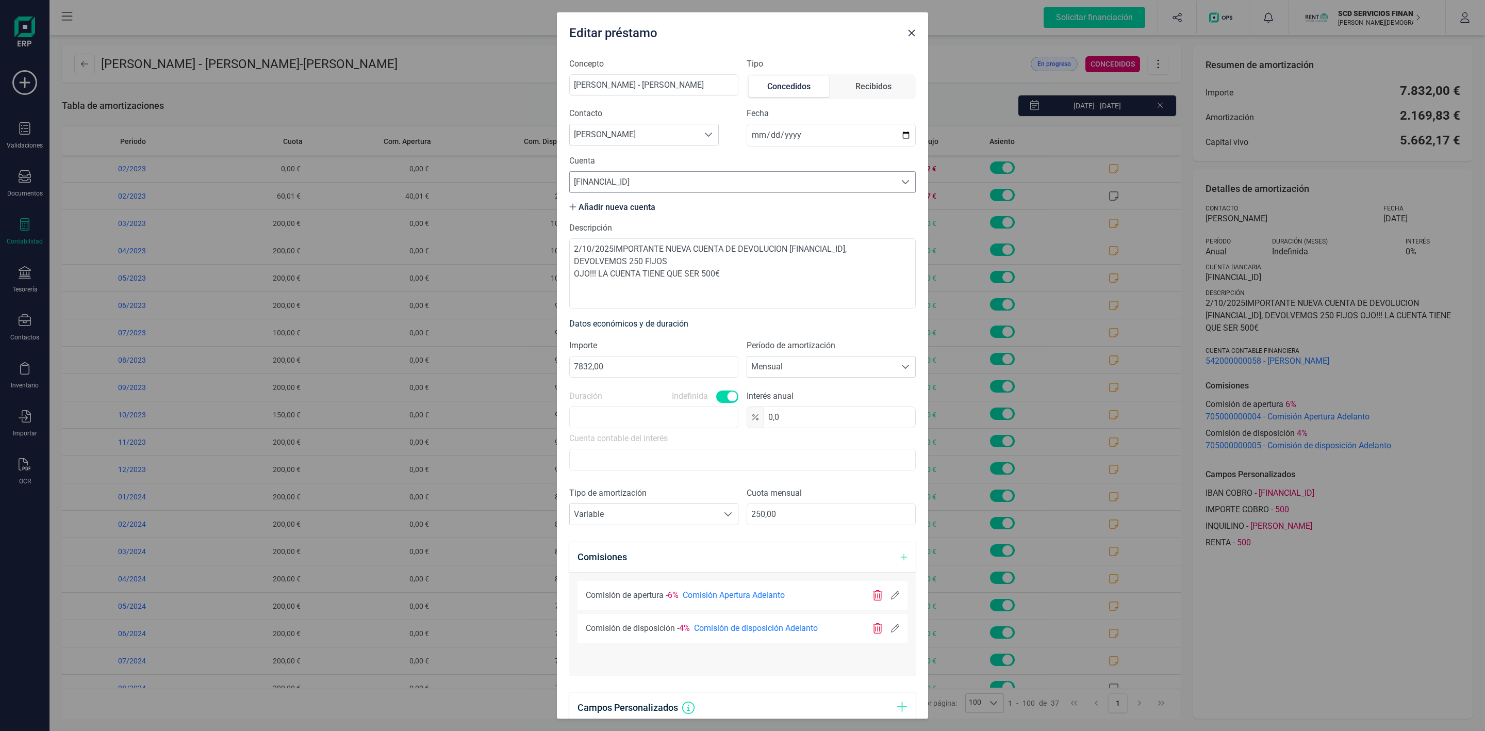
click at [901, 180] on span at bounding box center [905, 182] width 8 height 8
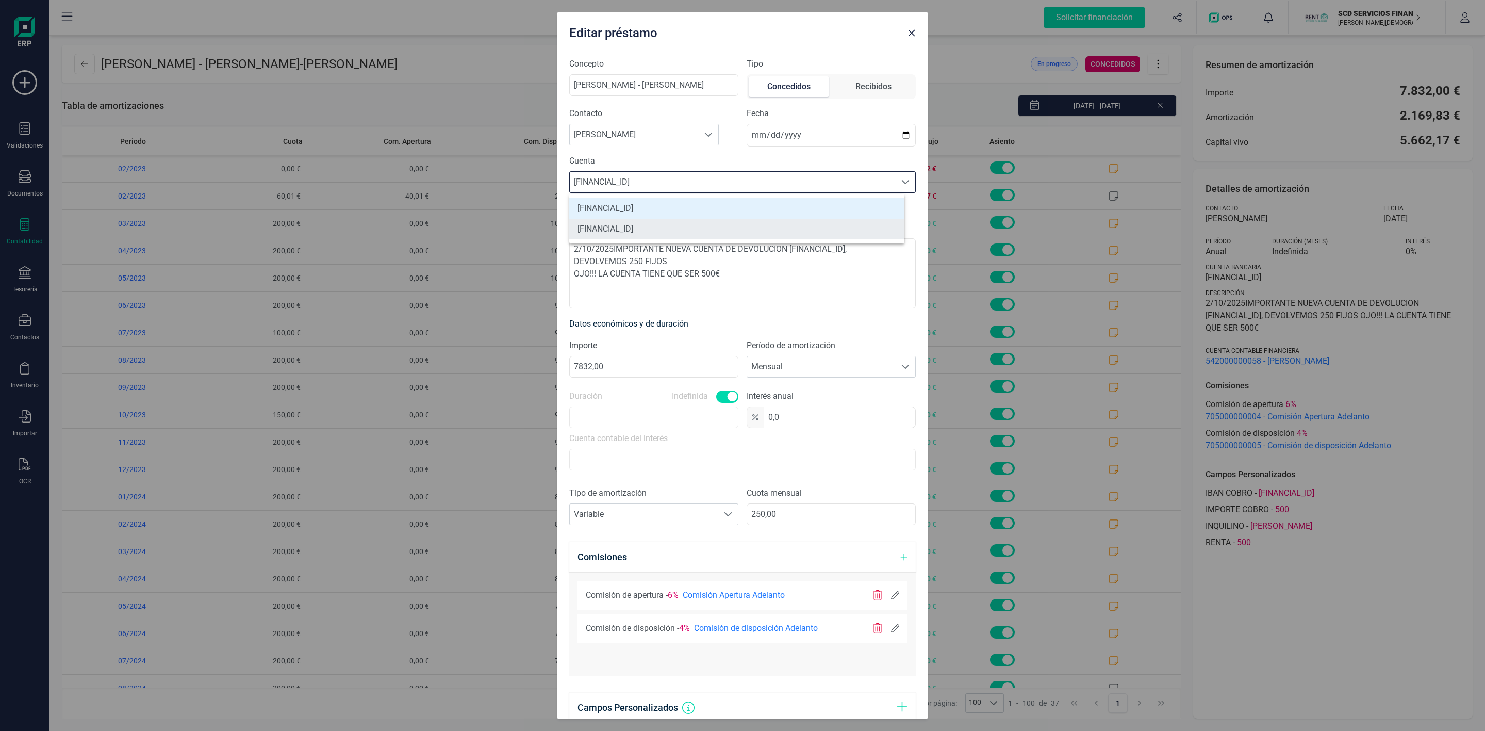
click at [670, 227] on li "[FINANCIAL_ID]" at bounding box center [736, 229] width 335 height 21
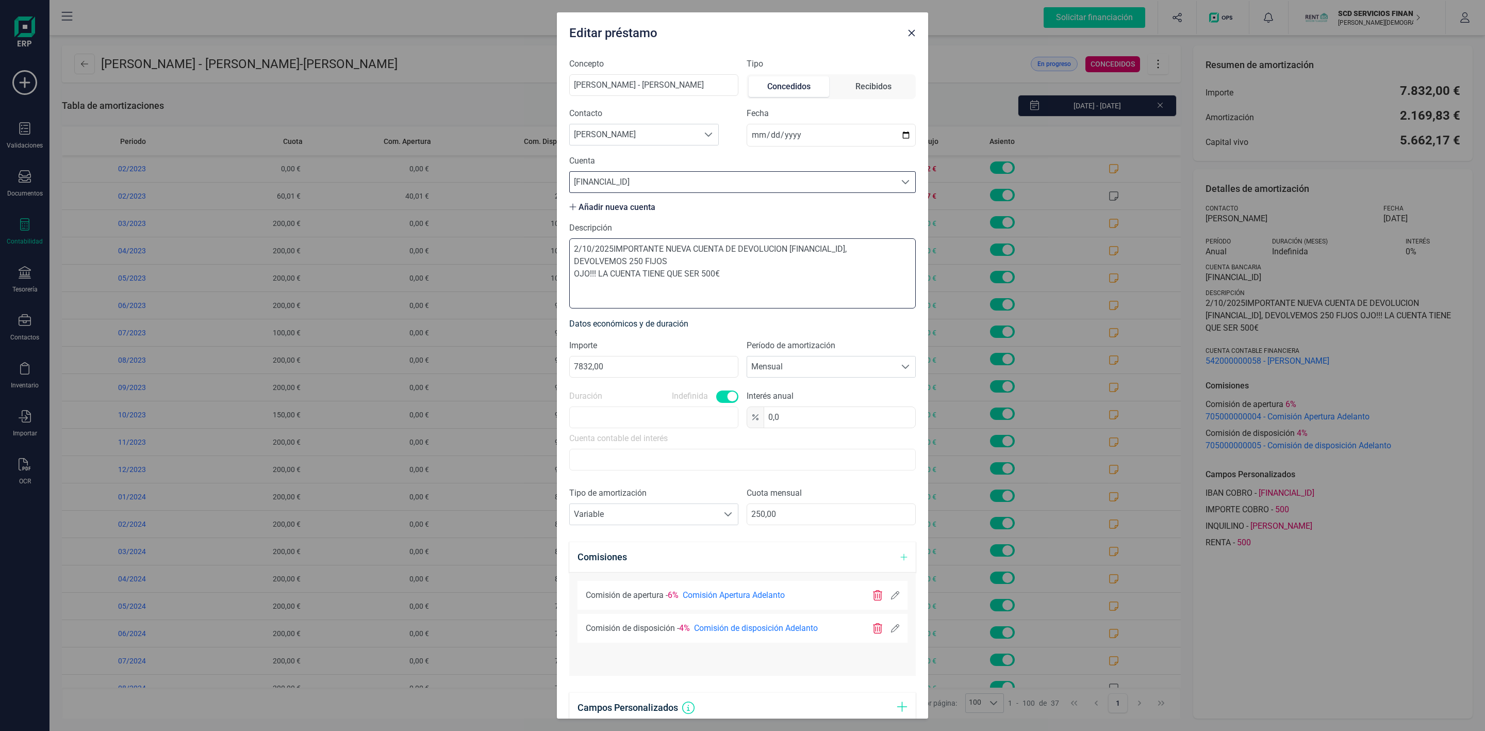
click at [608, 261] on textarea "2/10/2025IMPORTANTE NUEVA CUENTA DE DEVOLUCION [FINANCIAL_ID], DEVOLVEMOS 250 F…" at bounding box center [742, 273] width 346 height 70
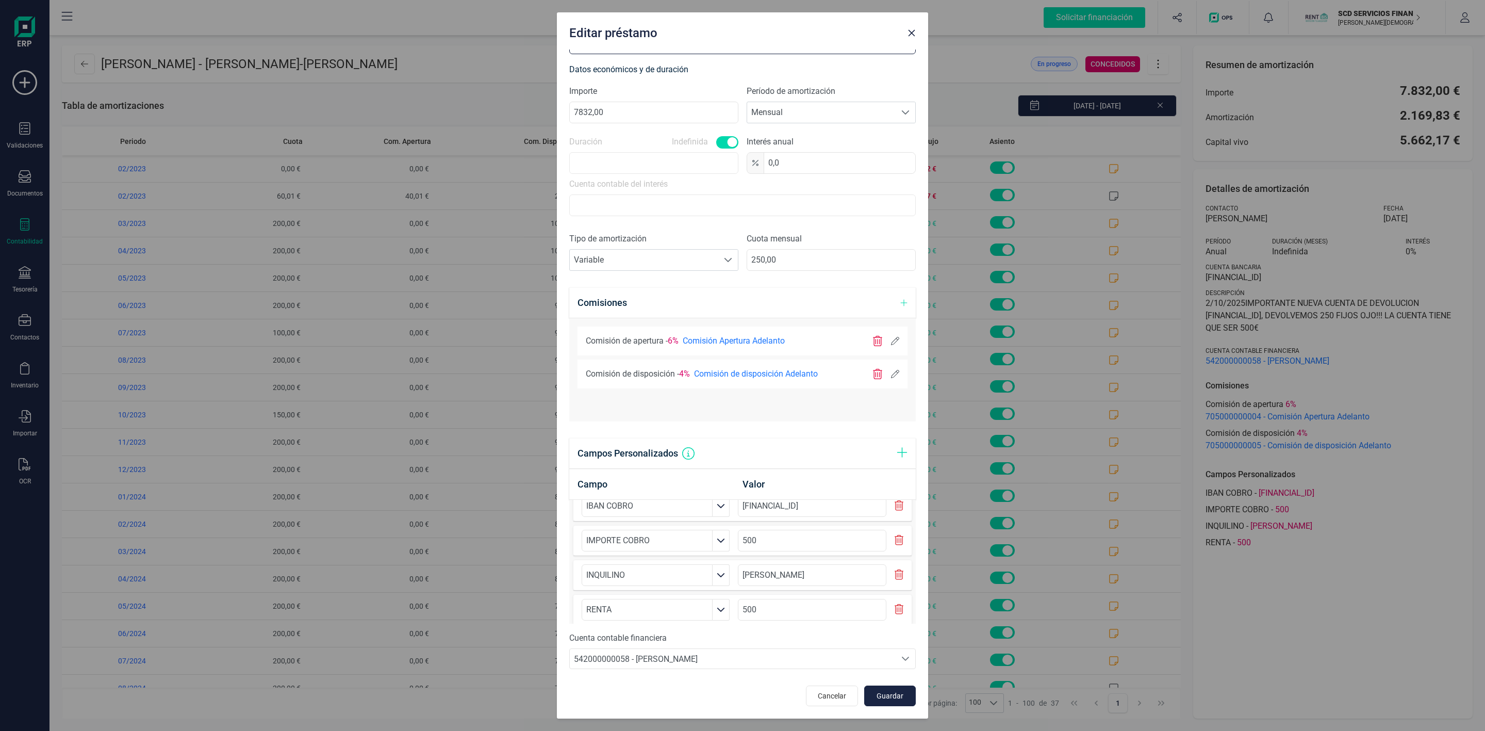
scroll to position [29, 0]
type textarea "2/10/2025IMPORTANTE NUEVA CUENTA DE DEVOLUCION [FINANCIAL_ID] DEVOLVEMOS 250 FI…"
click at [878, 701] on span "Guardar" at bounding box center [890, 695] width 28 height 10
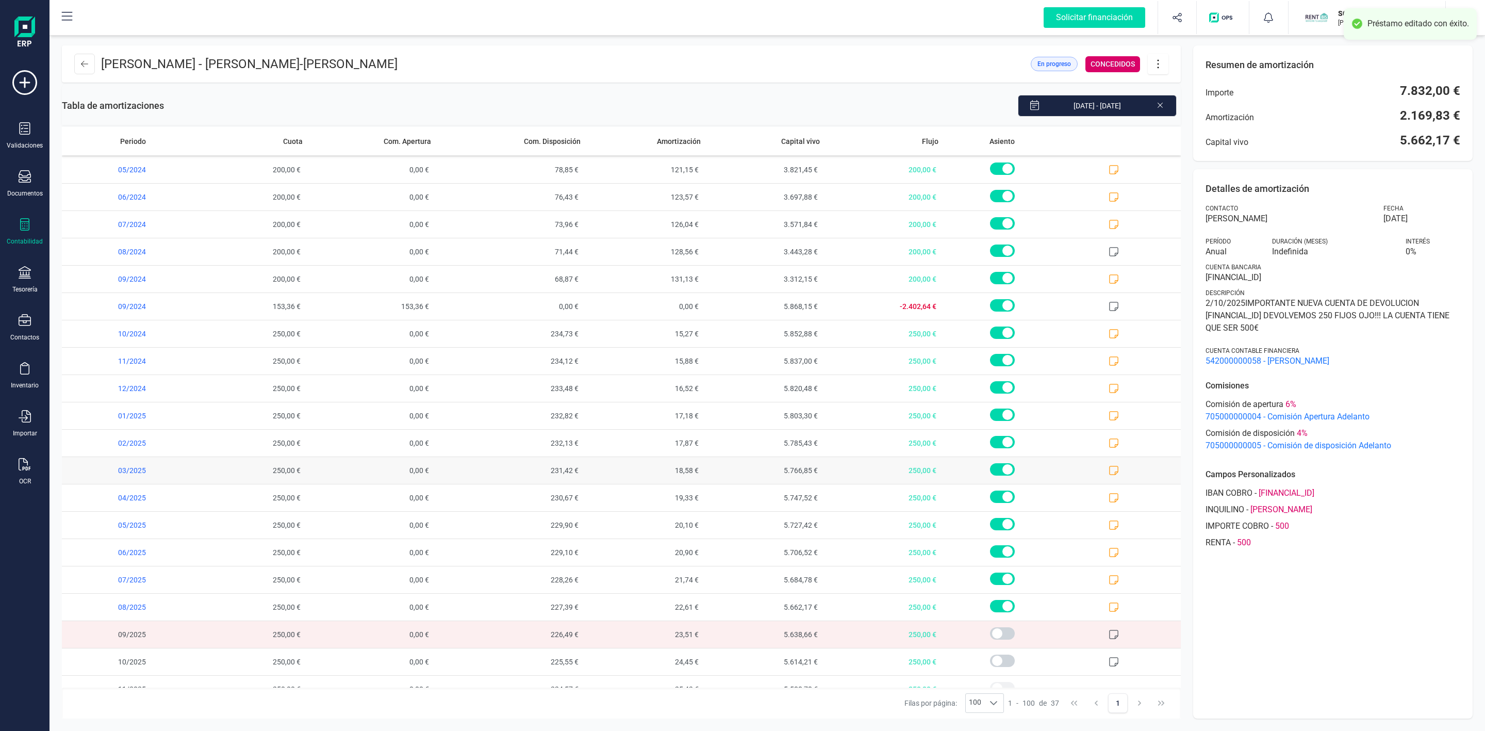
scroll to position [488, 0]
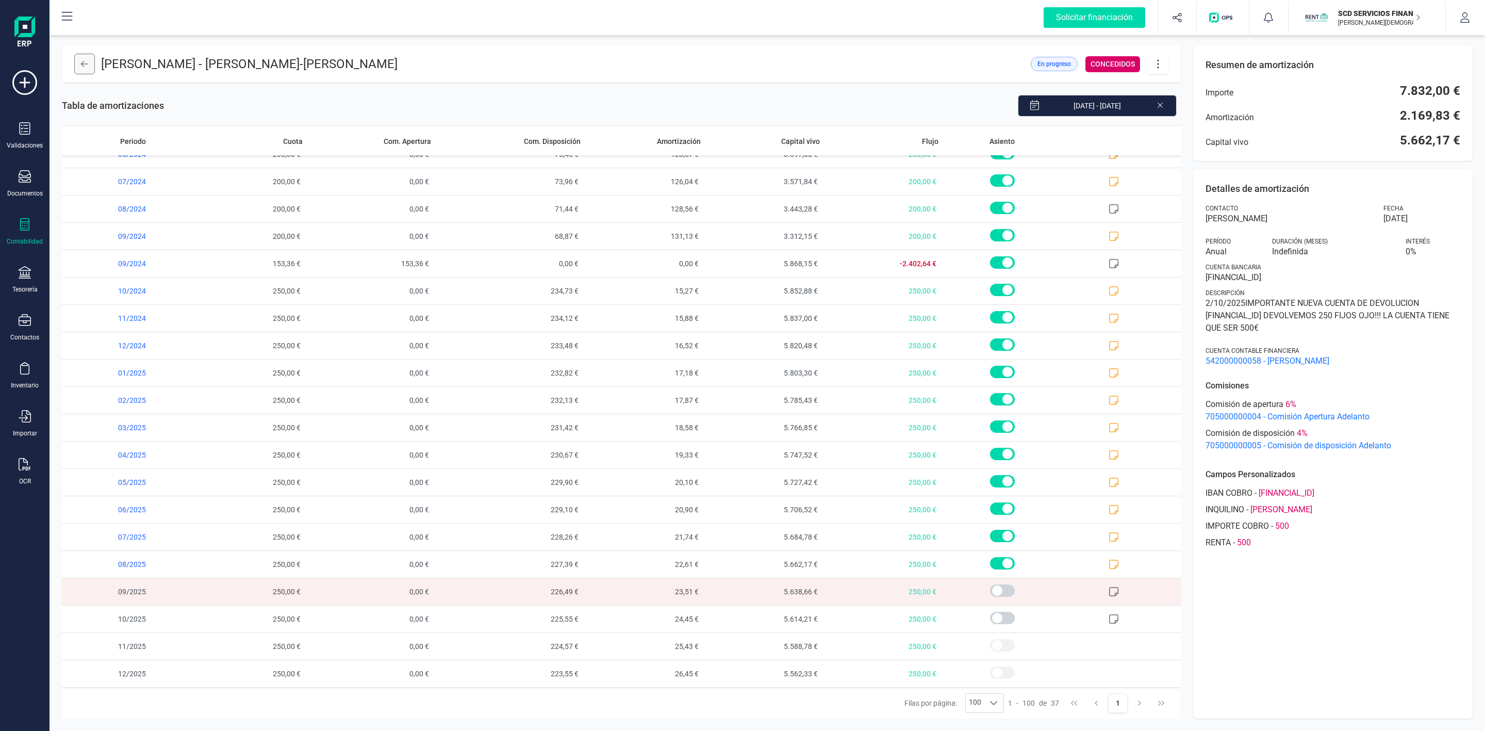
click at [87, 68] on button at bounding box center [84, 64] width 21 height 21
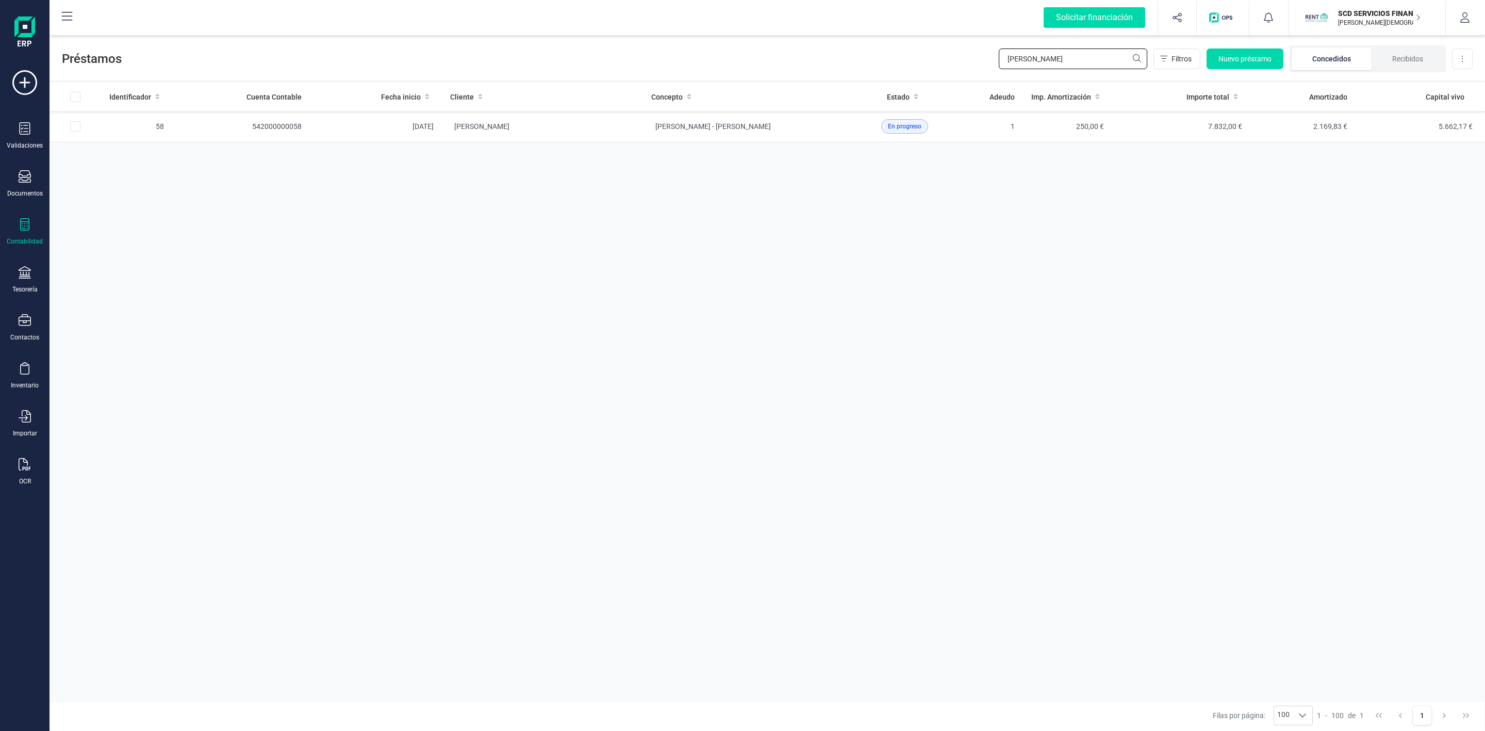
drag, startPoint x: 1063, startPoint y: 56, endPoint x: 871, endPoint y: 59, distance: 191.8
click at [888, 68] on div "Préstamos [PERSON_NAME] more Filtros Nuevo préstamo Concedidos Recibidos Descar…" at bounding box center [766, 56] width 1435 height 47
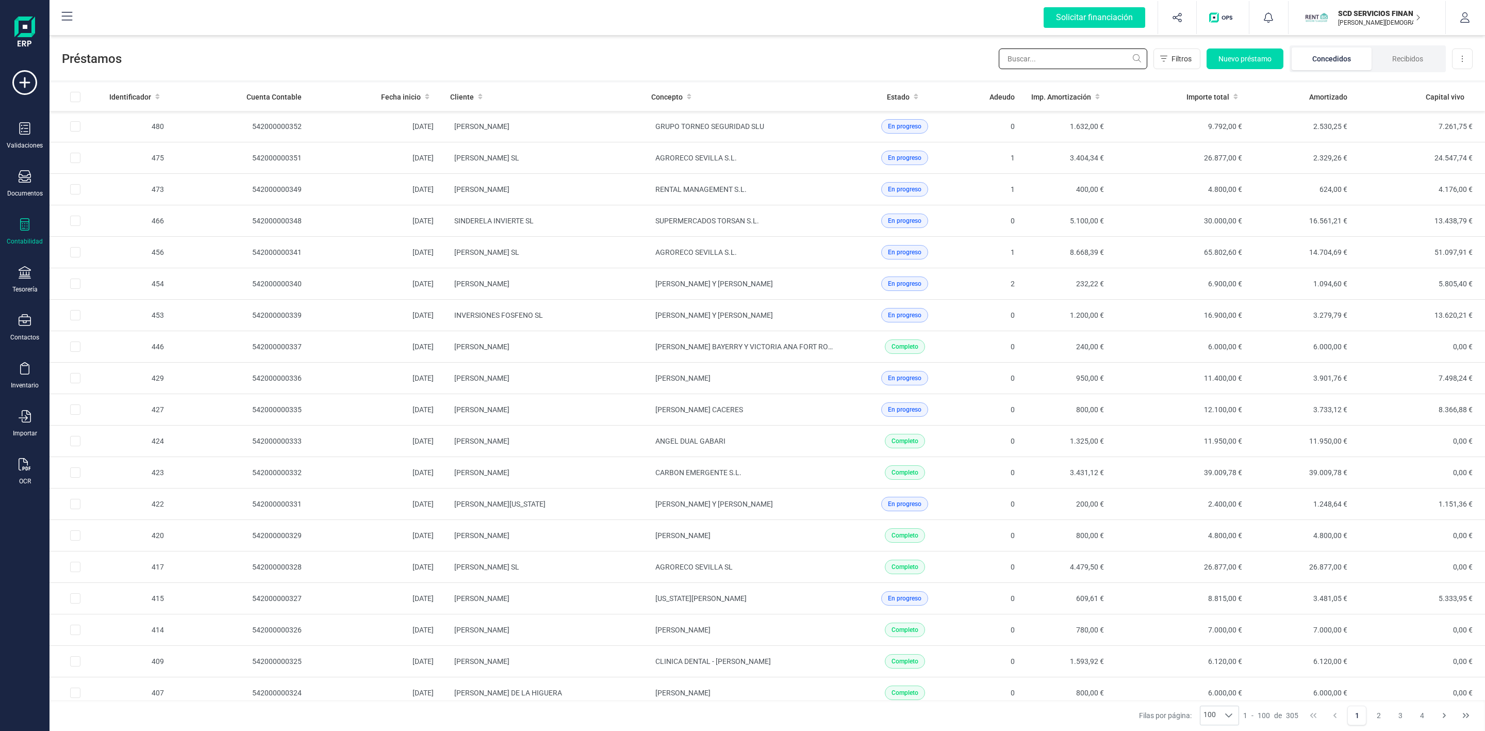
click at [1075, 55] on input "text" at bounding box center [1073, 58] width 148 height 21
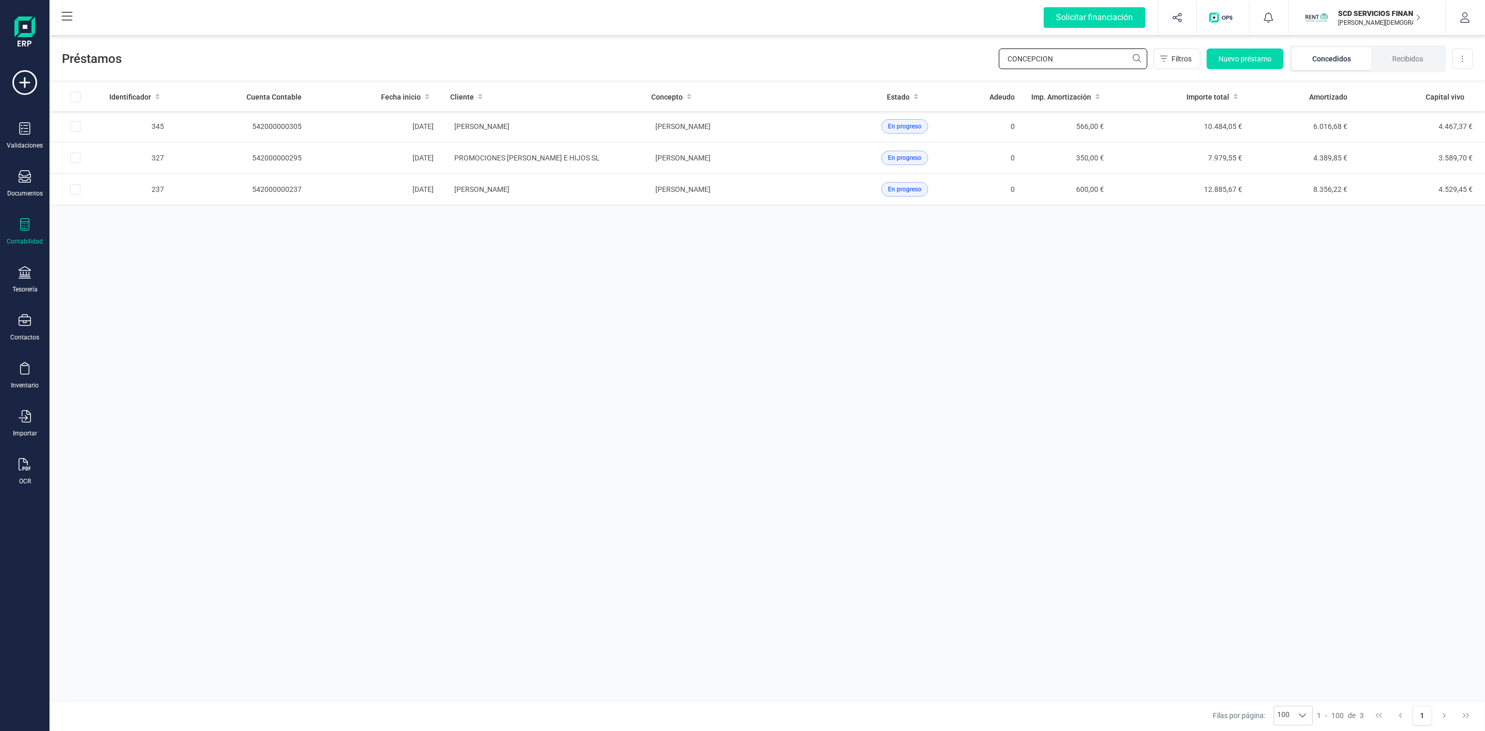
type input "CONCEPCION"
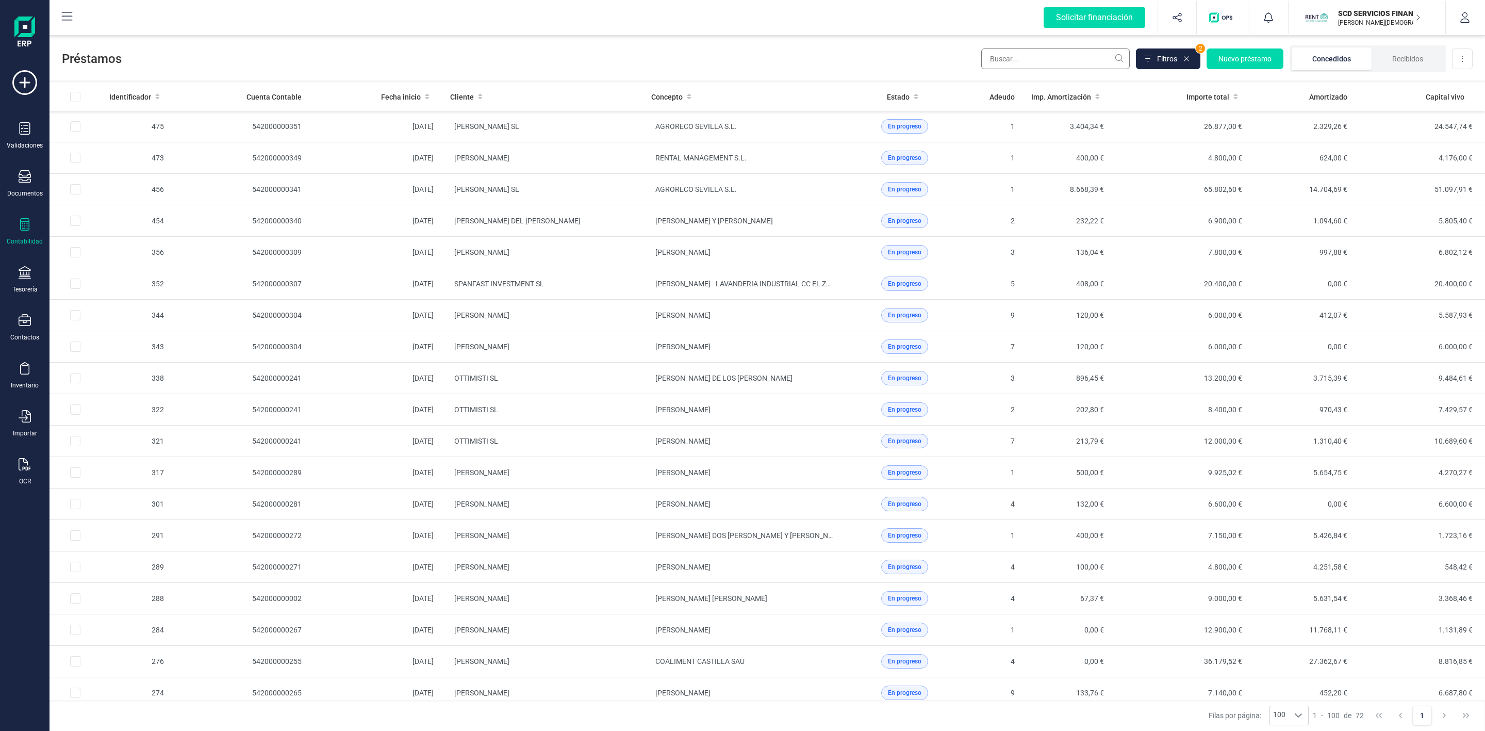
click at [1031, 62] on input "text" at bounding box center [1055, 58] width 148 height 21
click at [1187, 62] on icon at bounding box center [1186, 59] width 8 height 8
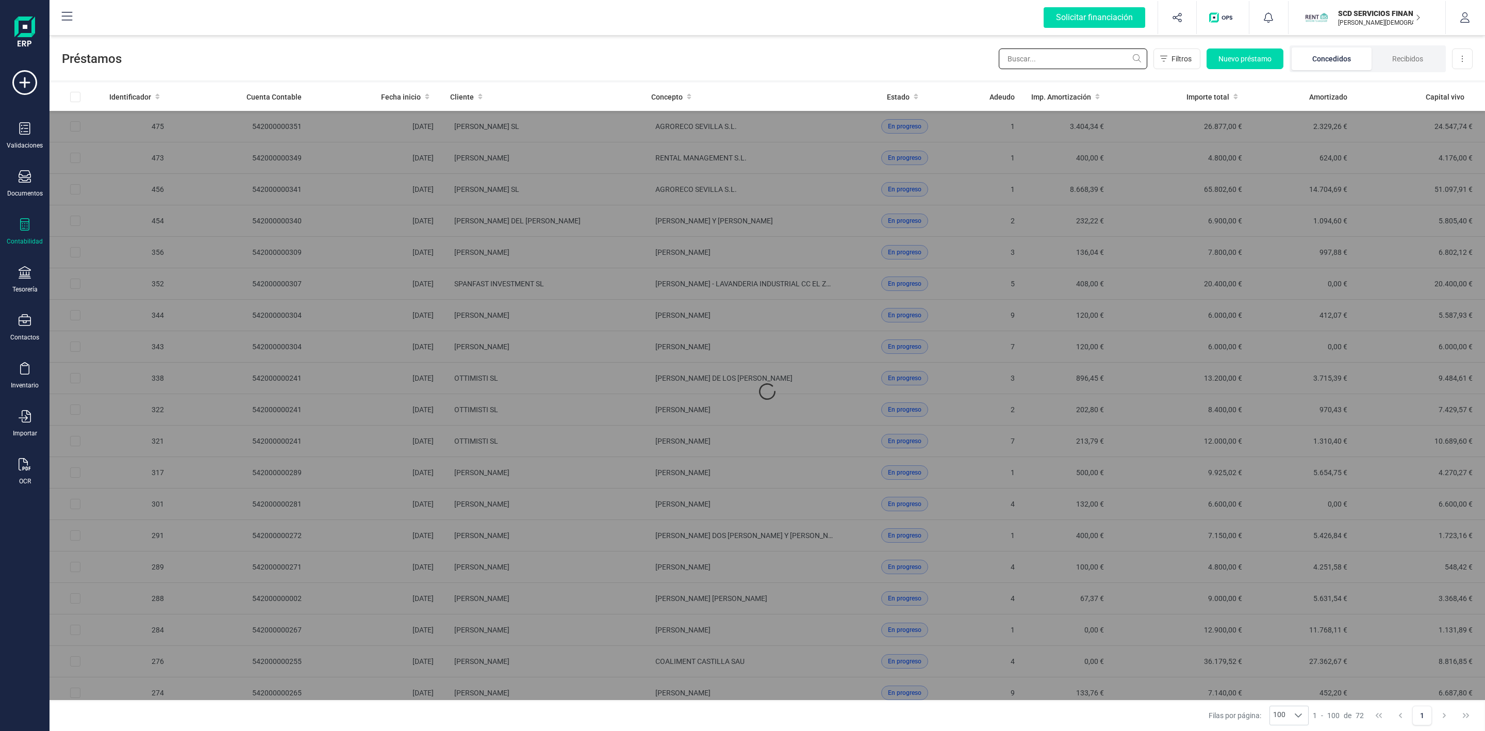
click at [1045, 61] on input "text" at bounding box center [1073, 58] width 148 height 21
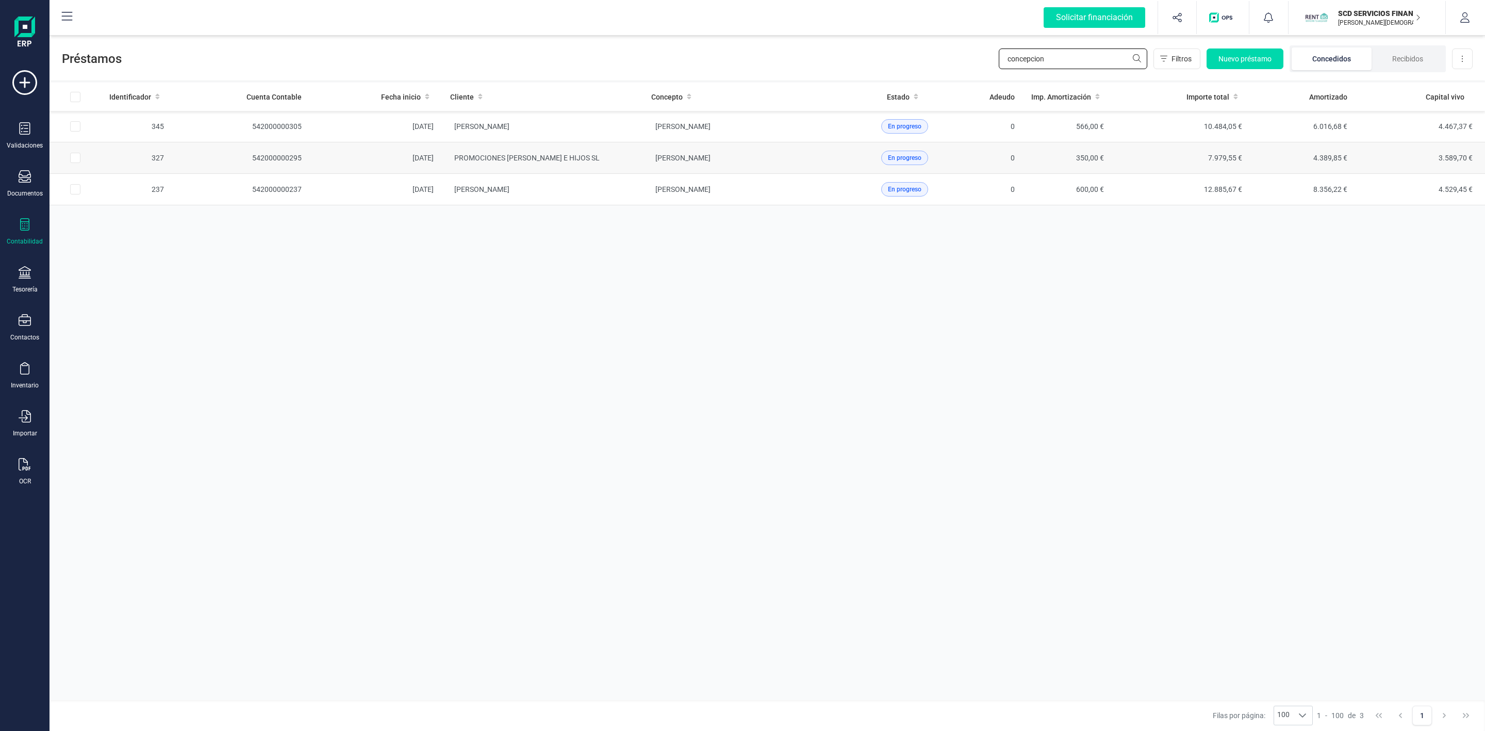
type input "concepcion"
click at [631, 167] on td "PROMOCIONES [PERSON_NAME] E HIJOS SL" at bounding box center [542, 157] width 201 height 31
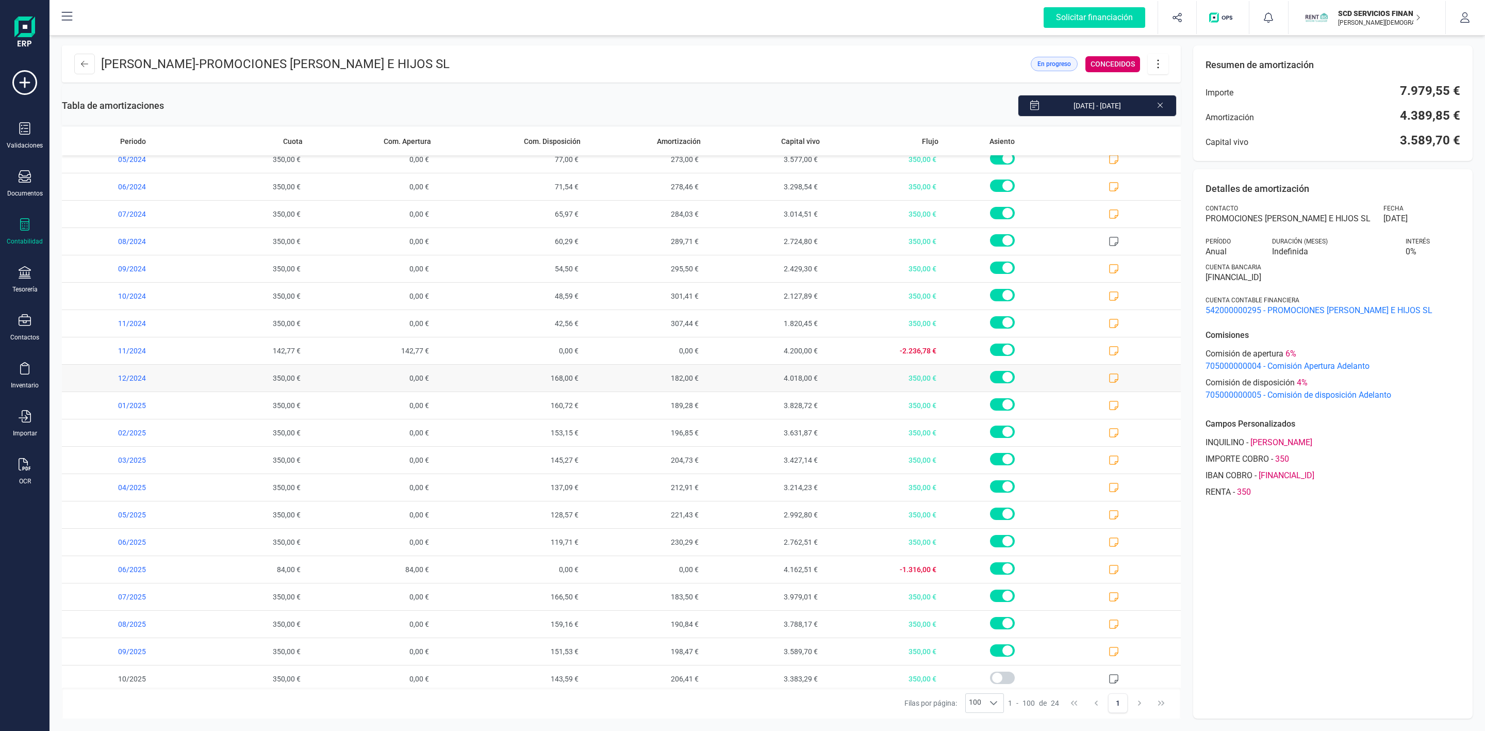
scroll to position [129, 0]
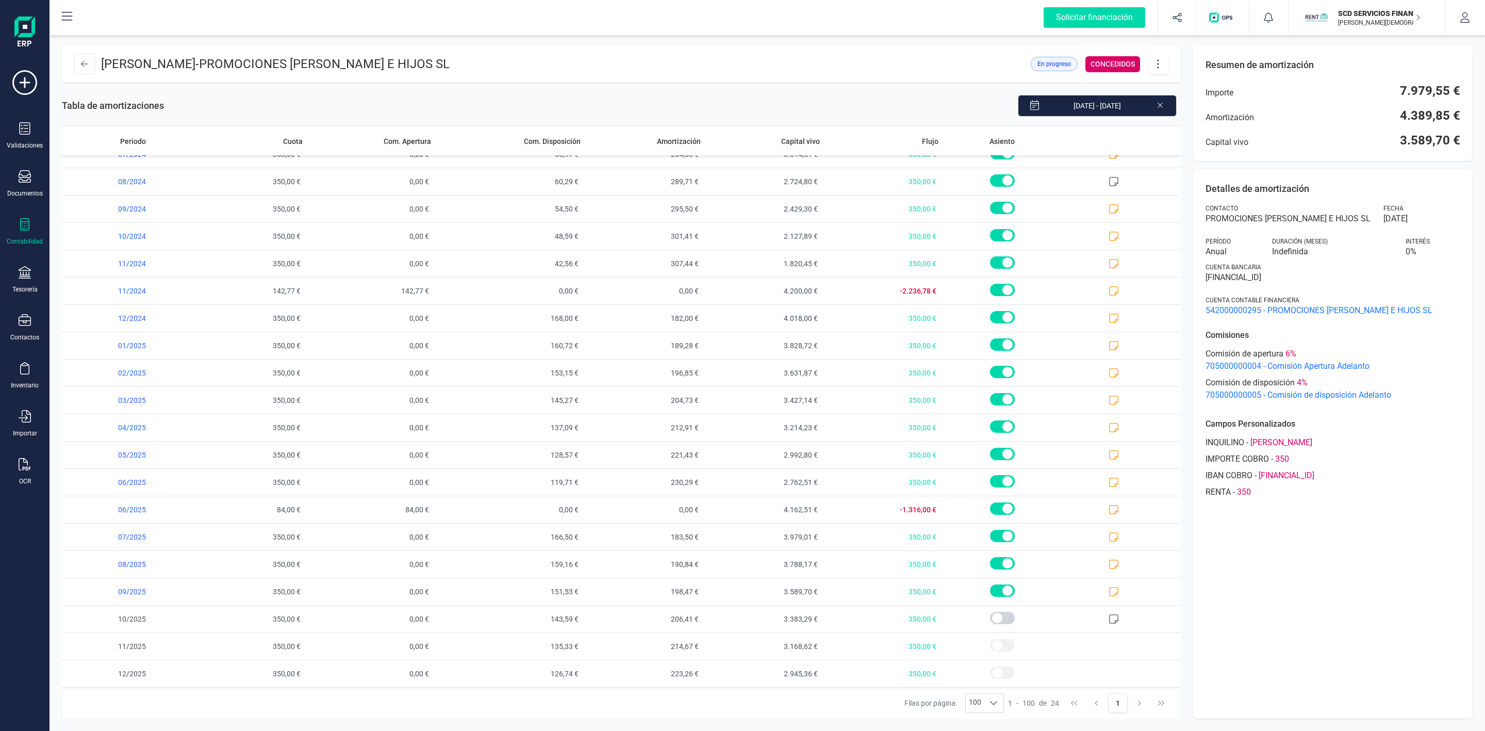
click at [1160, 63] on icon at bounding box center [1158, 63] width 20 height 11
click at [1182, 138] on span "Descargar en PDF" at bounding box center [1215, 136] width 95 height 8
click at [88, 68] on button at bounding box center [84, 64] width 21 height 21
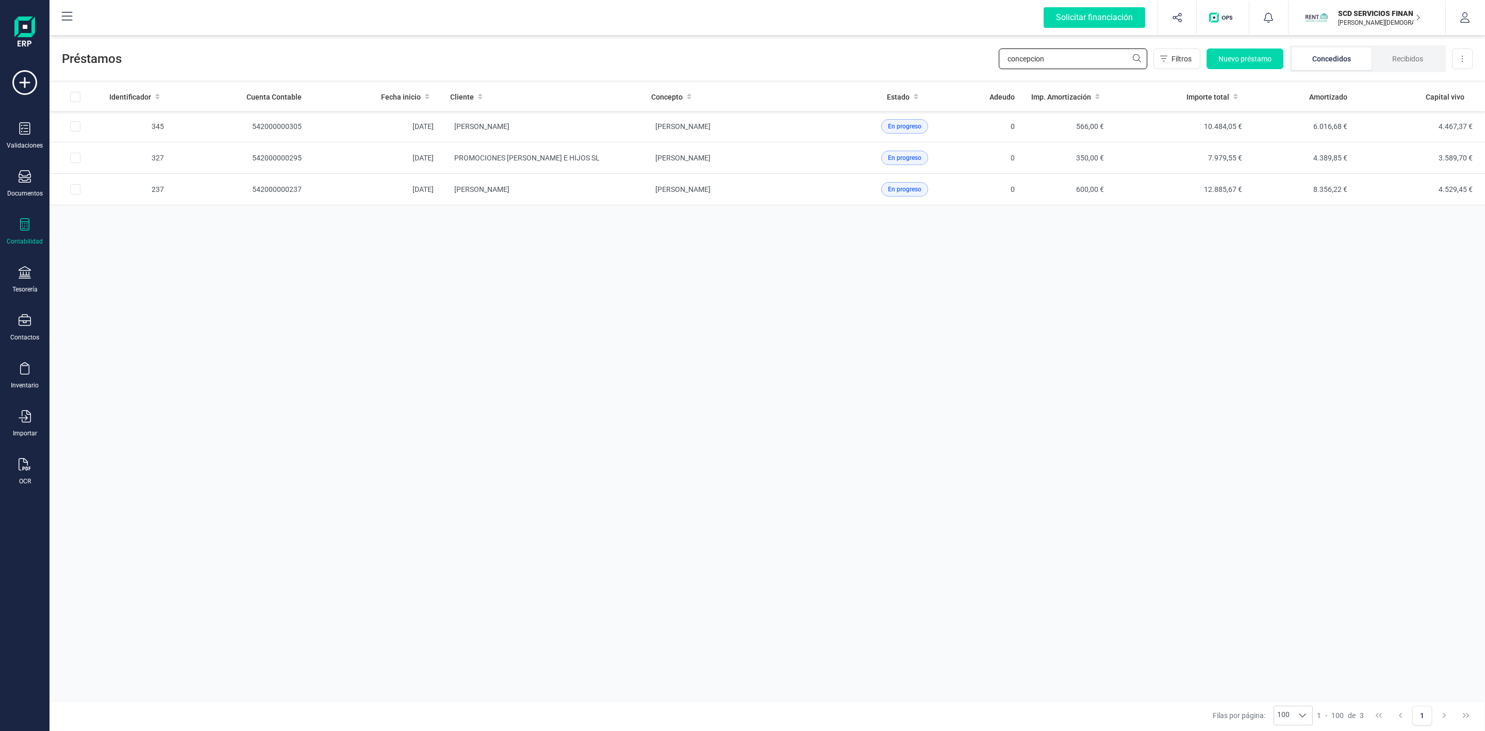
drag, startPoint x: 1067, startPoint y: 62, endPoint x: 925, endPoint y: 68, distance: 142.4
click at [964, 73] on div "Préstamos concepcion Filtros Nuevo préstamo Concedidos Recibidos Descargar Excel" at bounding box center [766, 56] width 1435 height 47
type input "recre"
click at [619, 136] on td "FUJICA 1967 SL" at bounding box center [542, 126] width 201 height 31
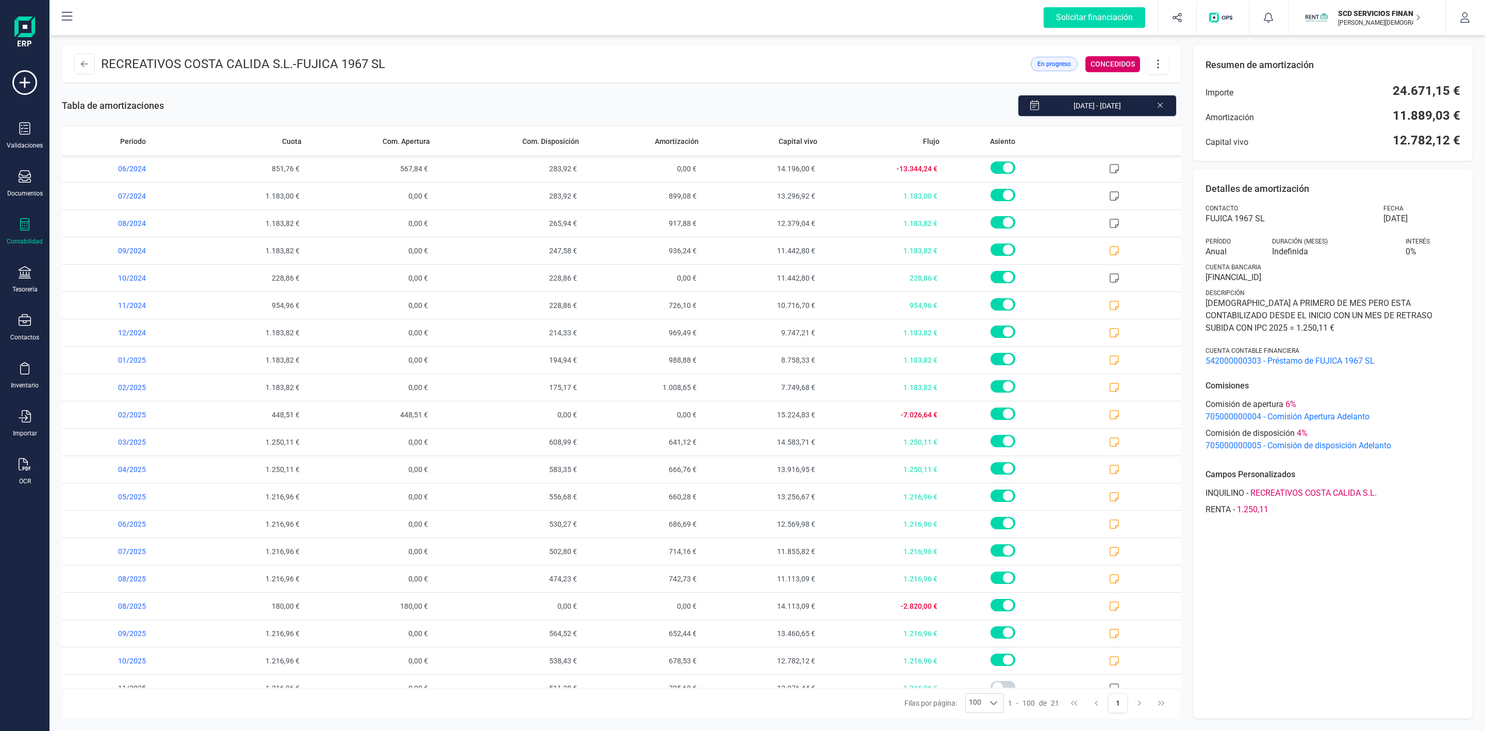
click at [1153, 64] on icon at bounding box center [1158, 63] width 20 height 11
click at [1195, 135] on span "Descargar en PDF" at bounding box center [1215, 136] width 95 height 8
